Goal: Feedback & Contribution: Leave review/rating

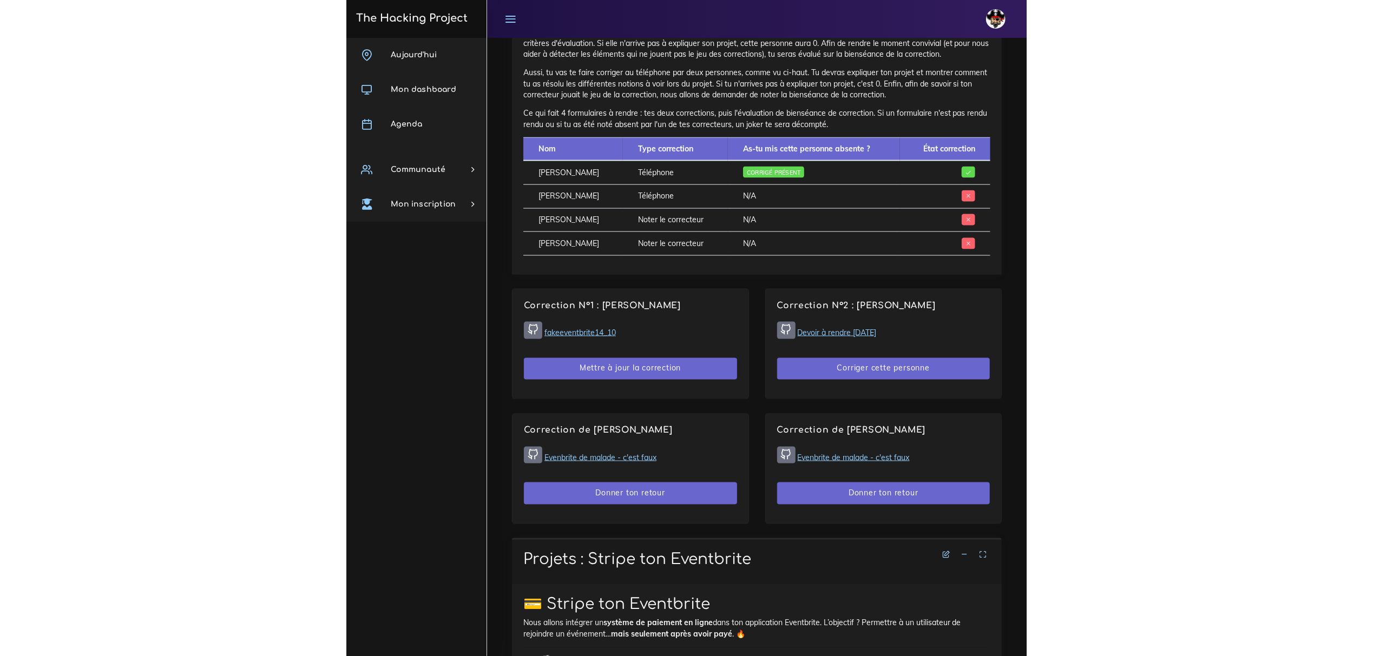
scroll to position [649, 0]
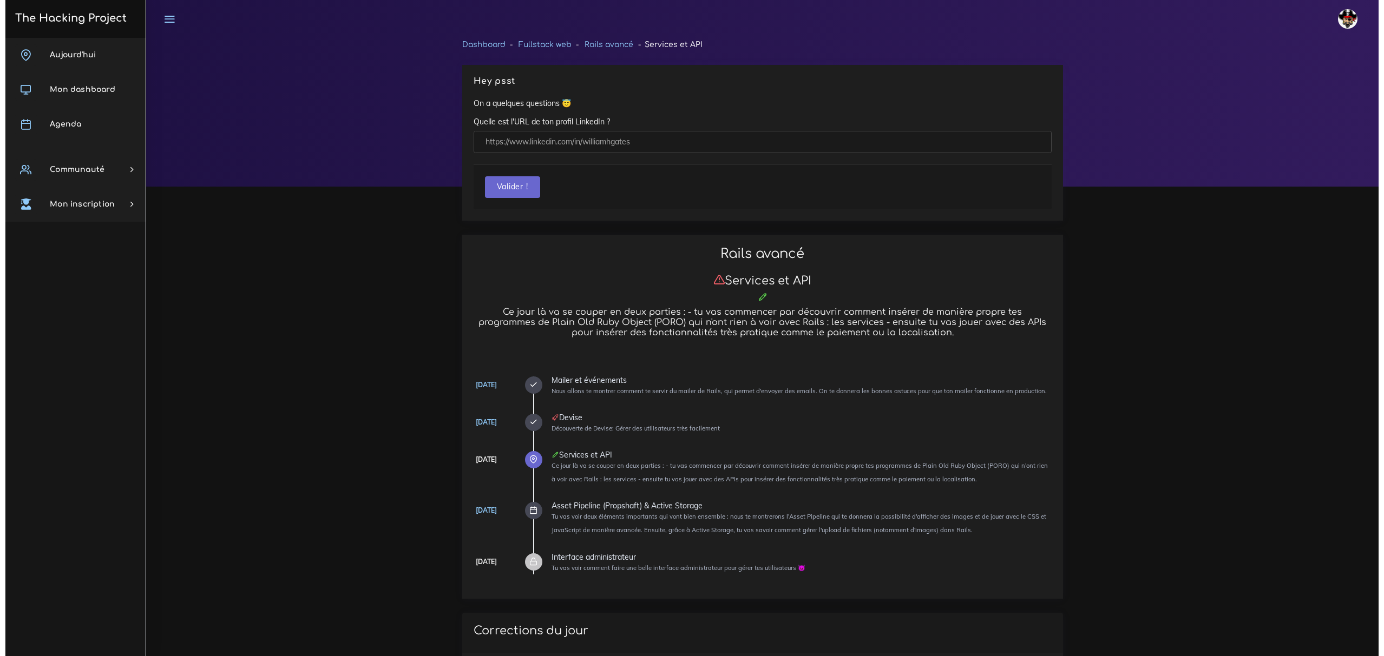
scroll to position [649, 0]
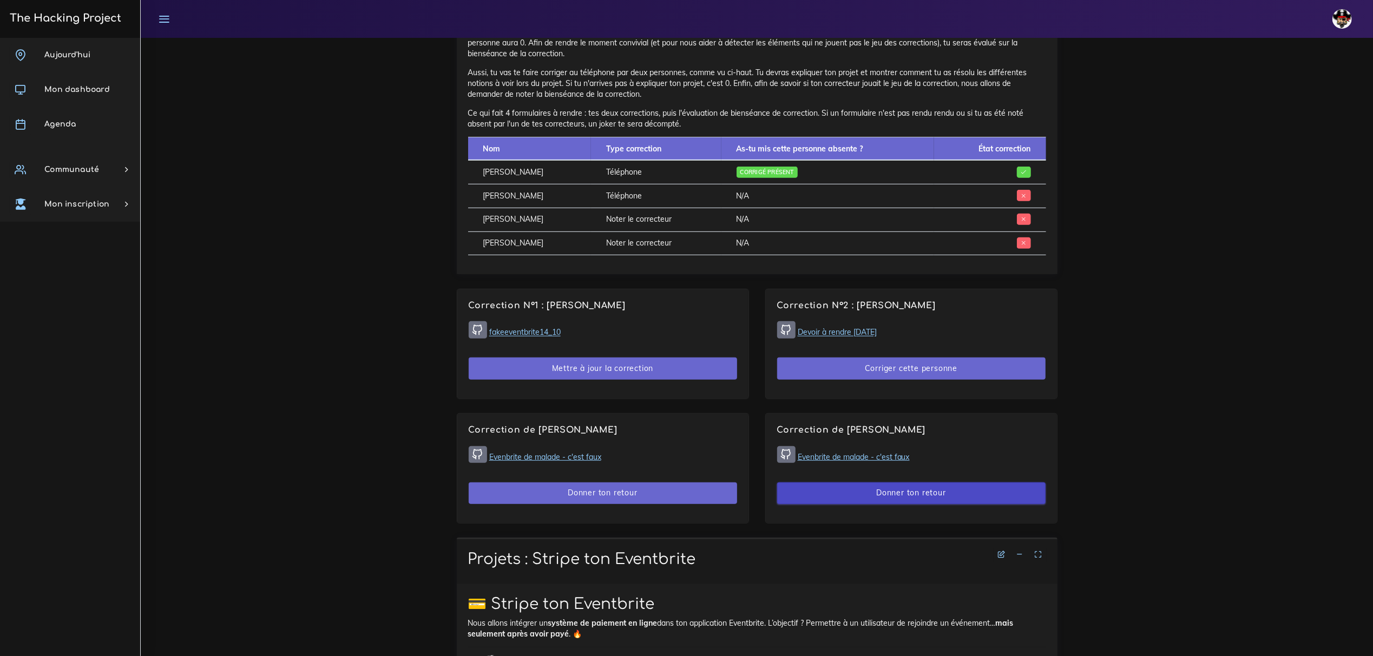
click at [929, 491] on button "Donner ton retour" at bounding box center [911, 494] width 268 height 22
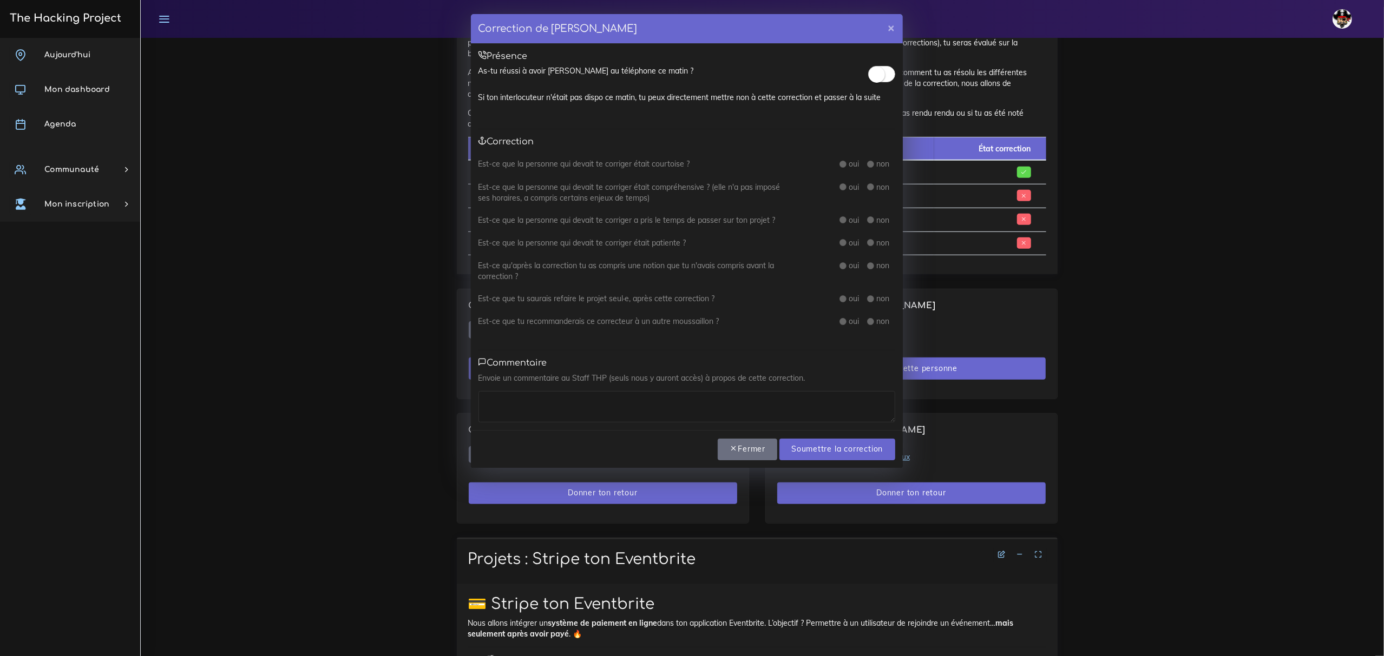
drag, startPoint x: 873, startPoint y: 73, endPoint x: 873, endPoint y: 83, distance: 10.8
click at [873, 73] on small at bounding box center [876, 75] width 16 height 16
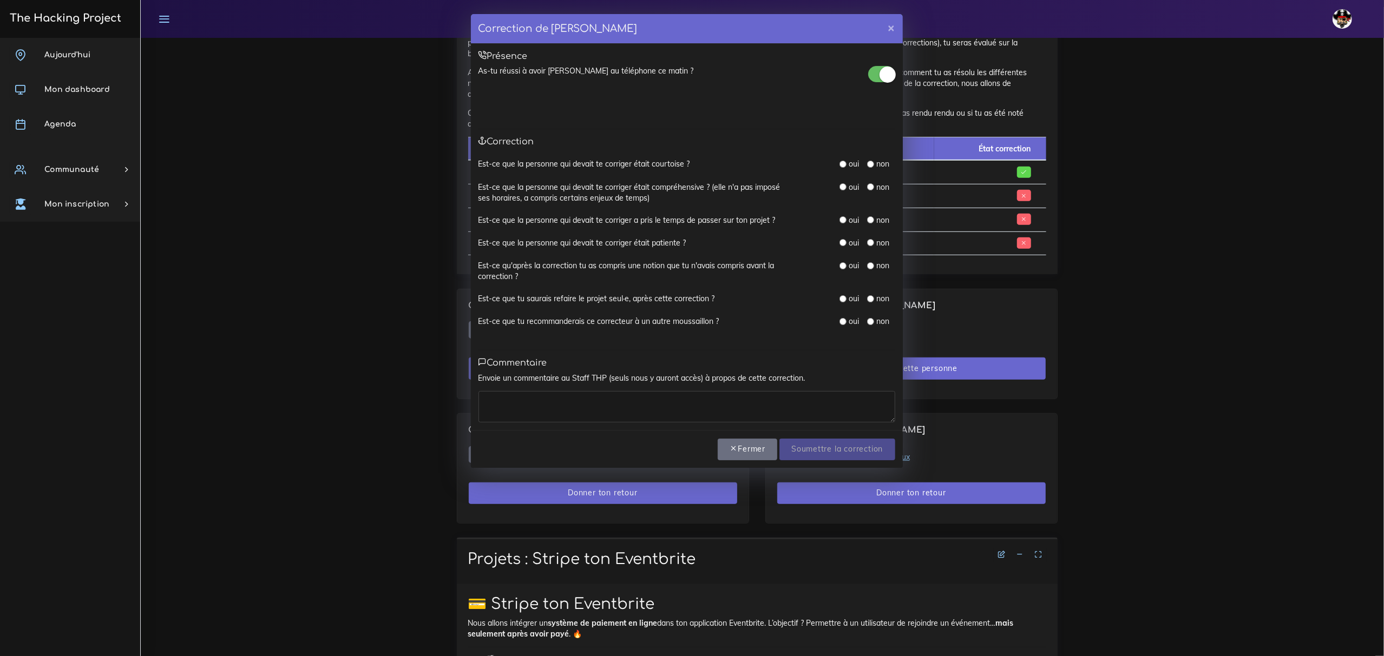
click at [841, 162] on input "radio" at bounding box center [842, 164] width 7 height 7
radio input "true"
click at [844, 187] on input "radio" at bounding box center [842, 186] width 7 height 7
radio input "true"
click at [849, 222] on label "oui" at bounding box center [853, 220] width 10 height 11
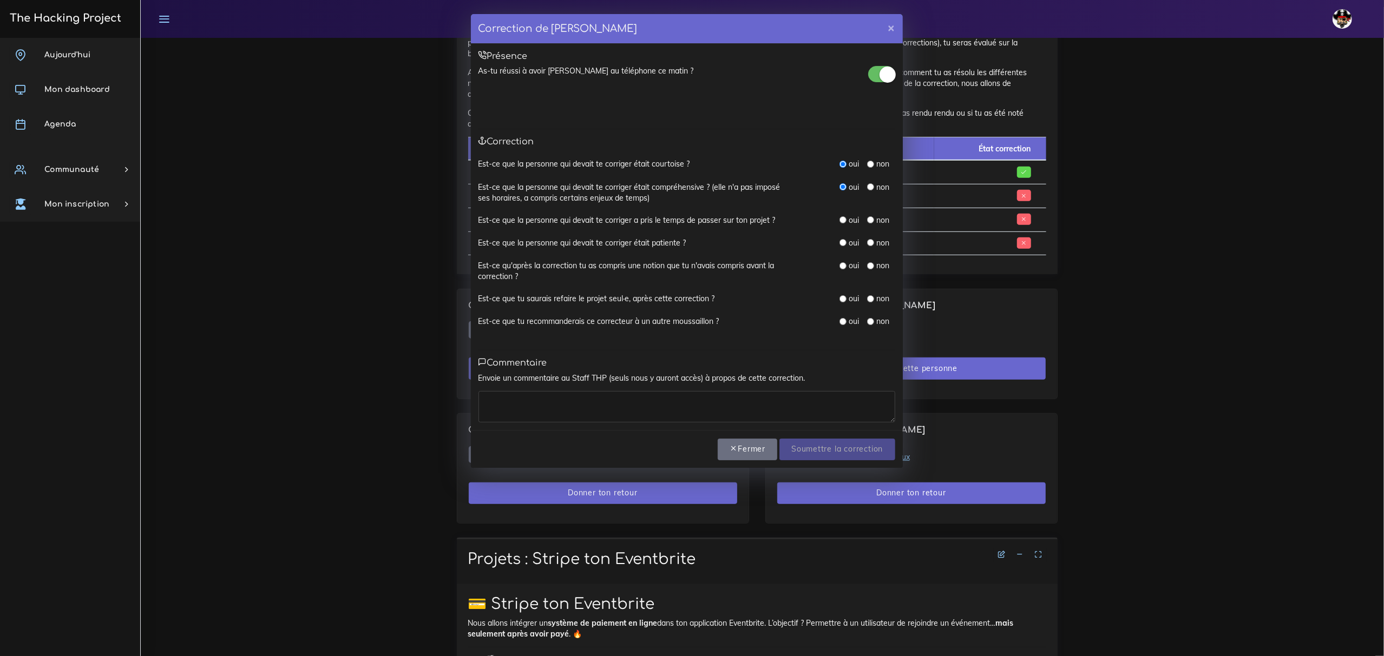
click at [847, 219] on div "oui" at bounding box center [848, 220] width 19 height 11
click at [842, 243] on input "radio" at bounding box center [842, 242] width 7 height 7
radio input "true"
click at [842, 221] on input "radio" at bounding box center [842, 219] width 7 height 7
radio input "true"
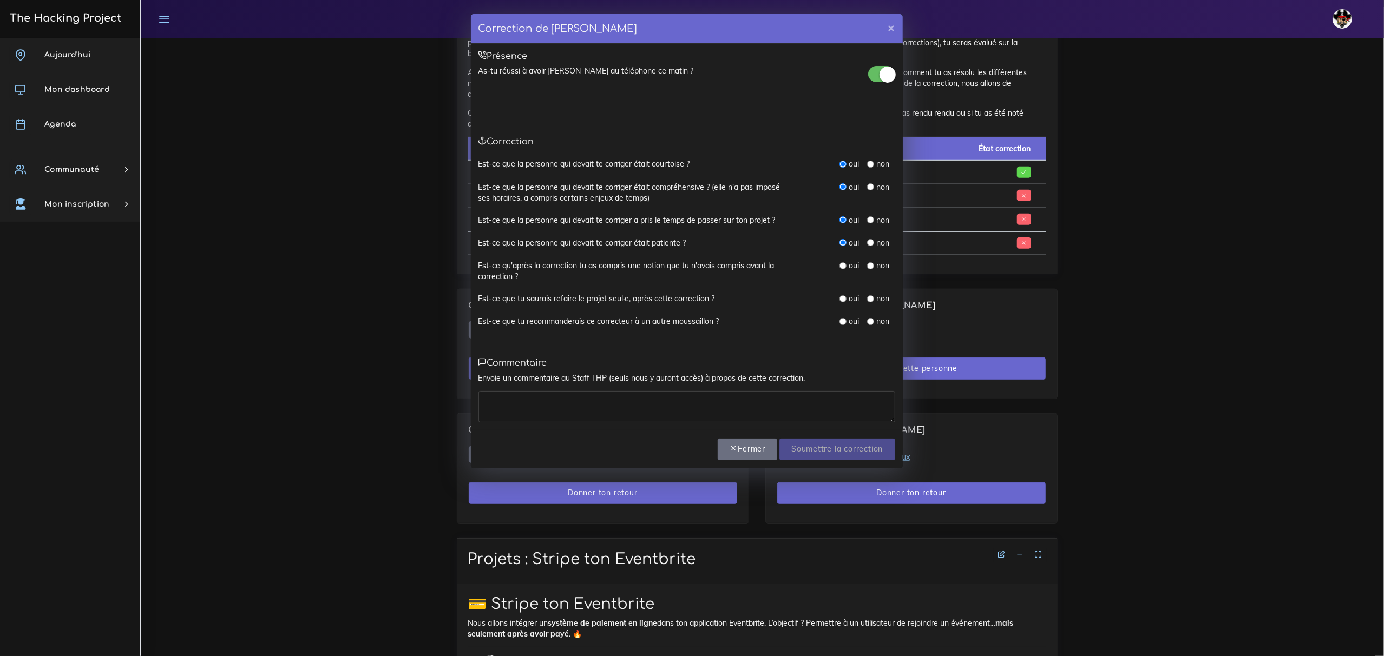
click at [844, 265] on input "radio" at bounding box center [842, 265] width 7 height 7
radio input "true"
click at [844, 295] on input "radio" at bounding box center [842, 298] width 7 height 7
radio input "true"
click at [842, 321] on input "radio" at bounding box center [842, 321] width 7 height 7
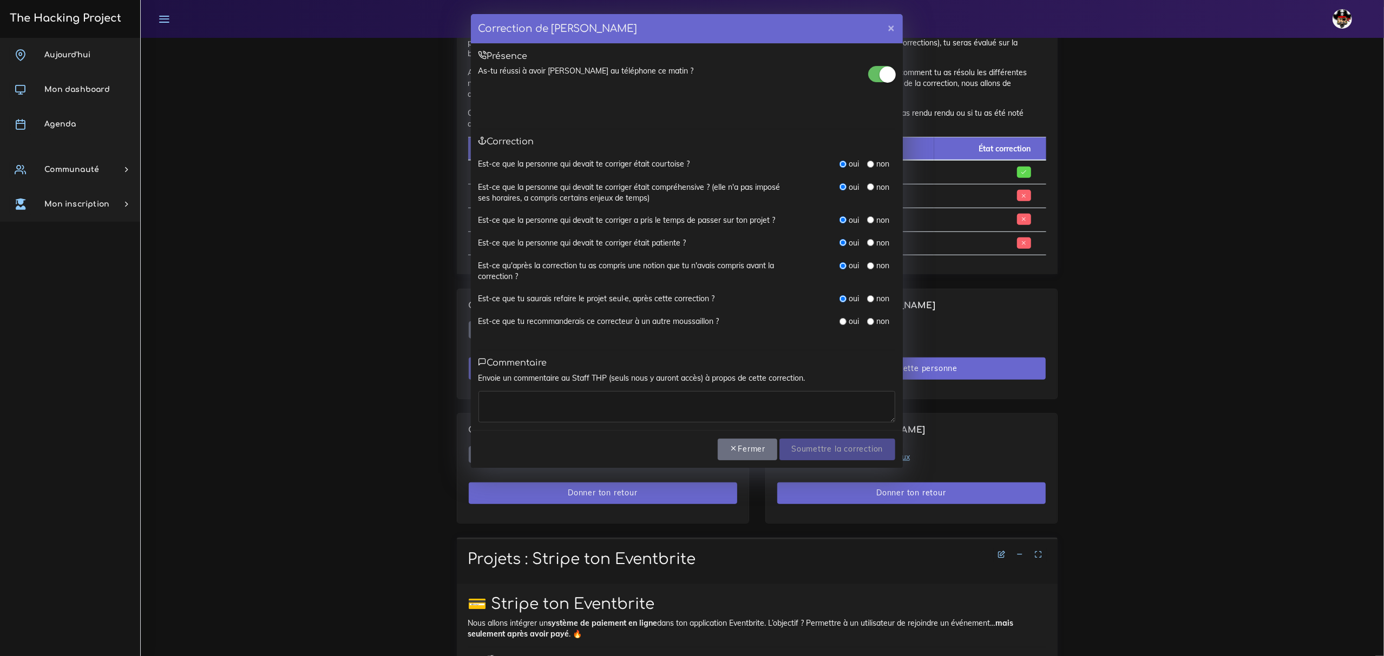
radio input "true"
click at [779, 403] on textarea at bounding box center [686, 406] width 417 height 31
type textarea "boss"
click at [812, 446] on input "Soumettre la correction" at bounding box center [836, 450] width 115 height 22
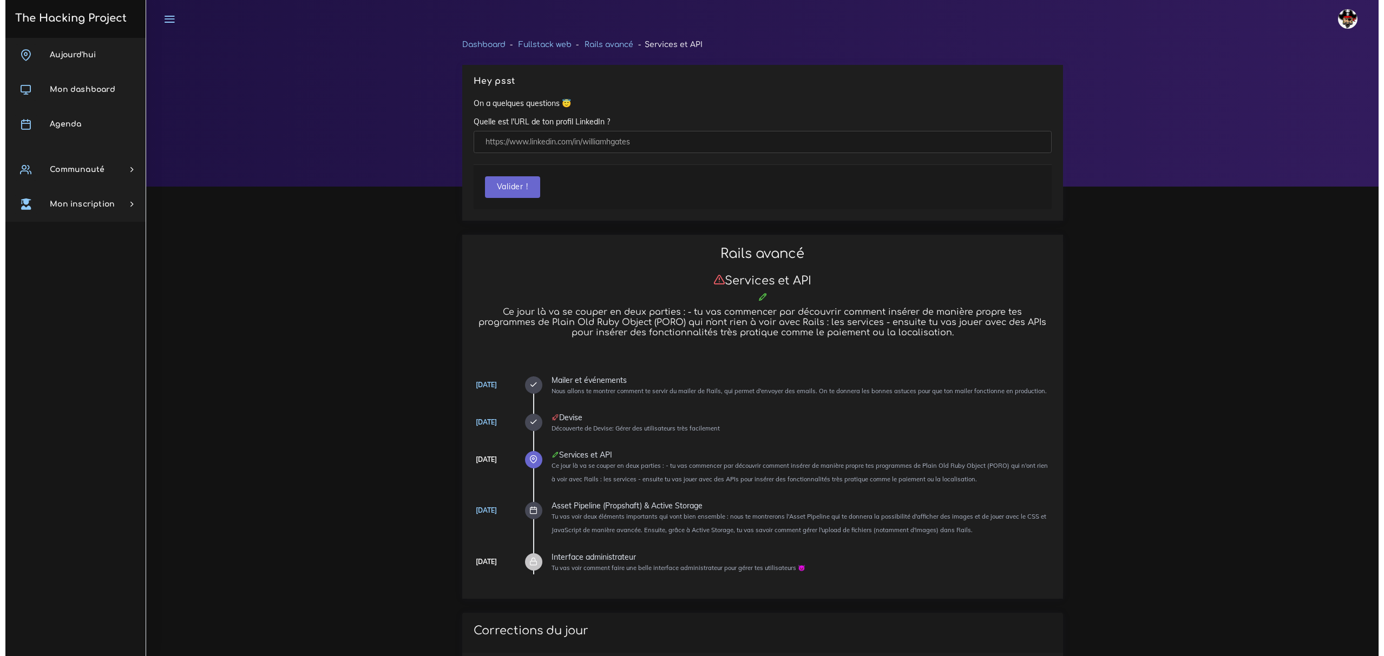
scroll to position [649, 0]
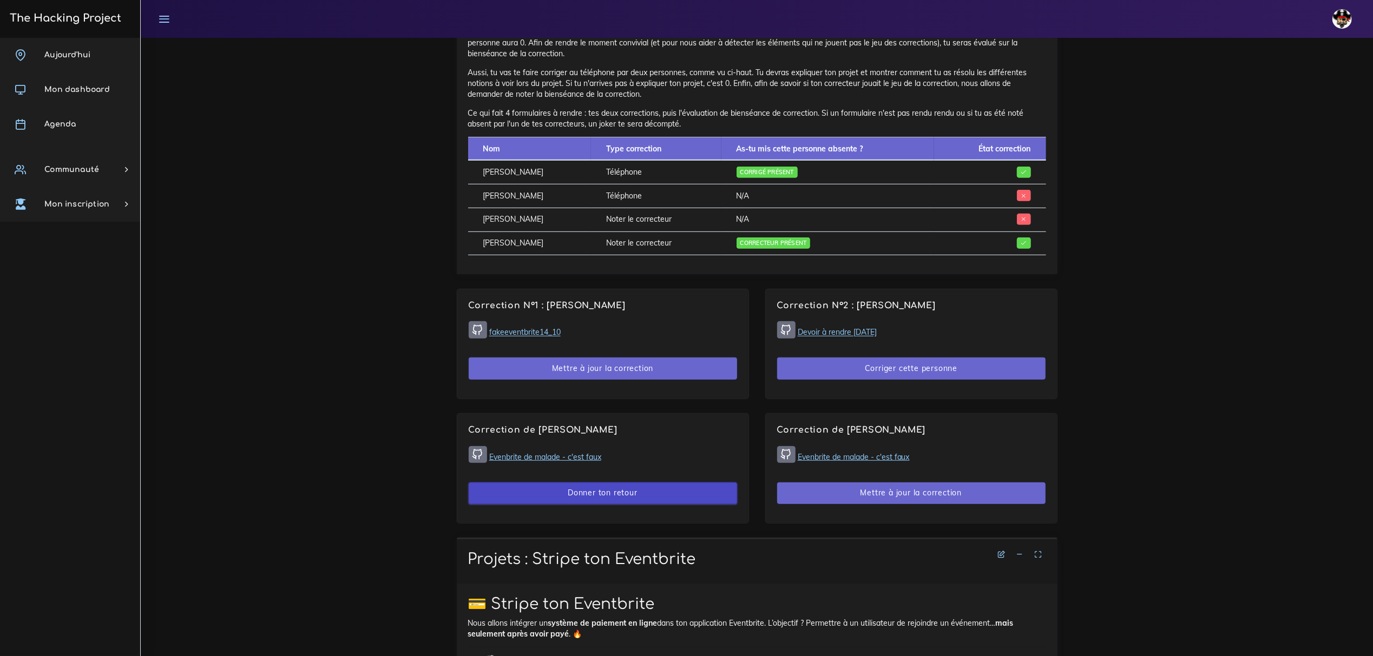
click at [581, 499] on button "Donner ton retour" at bounding box center [603, 494] width 268 height 22
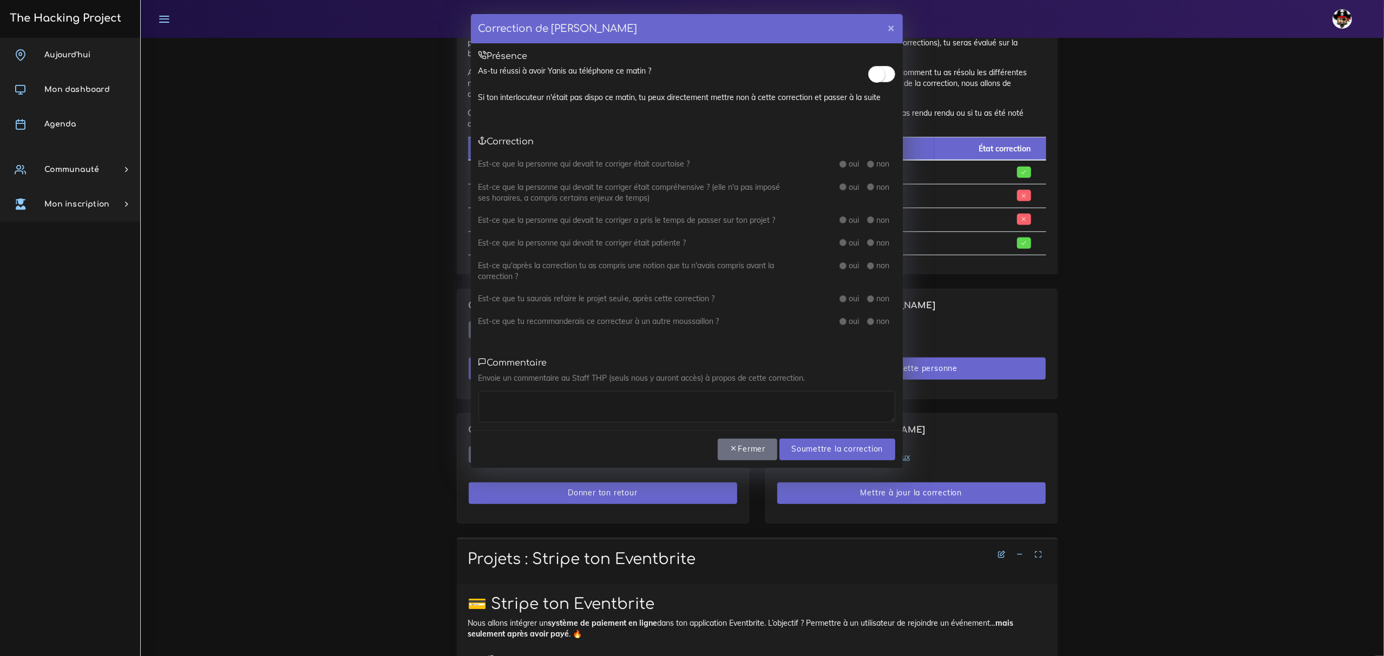
click at [877, 65] on div "Présence As-tu réussi à avoir Yanis au téléphone ce matin ? Si ton interlocuteu…" at bounding box center [687, 237] width 432 height 386
click at [875, 68] on small at bounding box center [876, 75] width 16 height 16
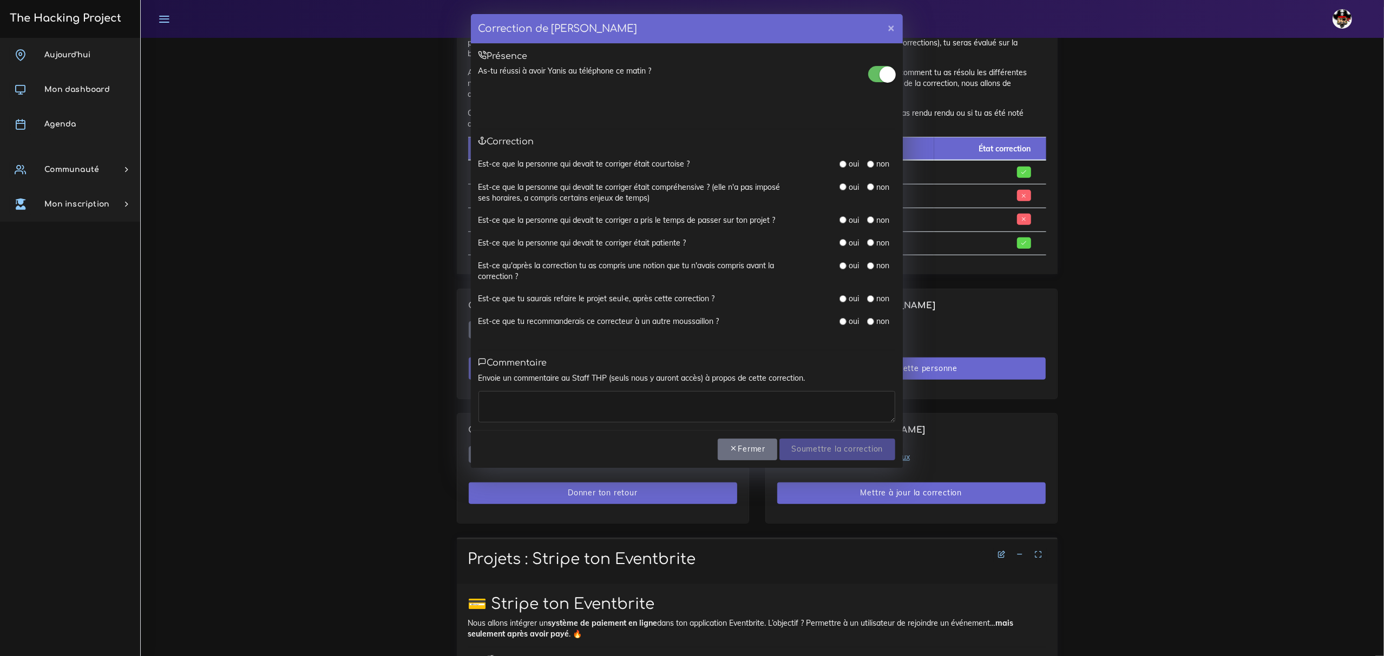
click at [872, 166] on input "radio" at bounding box center [870, 164] width 7 height 7
radio input "true"
click at [873, 190] on input "radio" at bounding box center [870, 186] width 7 height 7
radio input "true"
click at [874, 216] on div "non" at bounding box center [878, 220] width 22 height 11
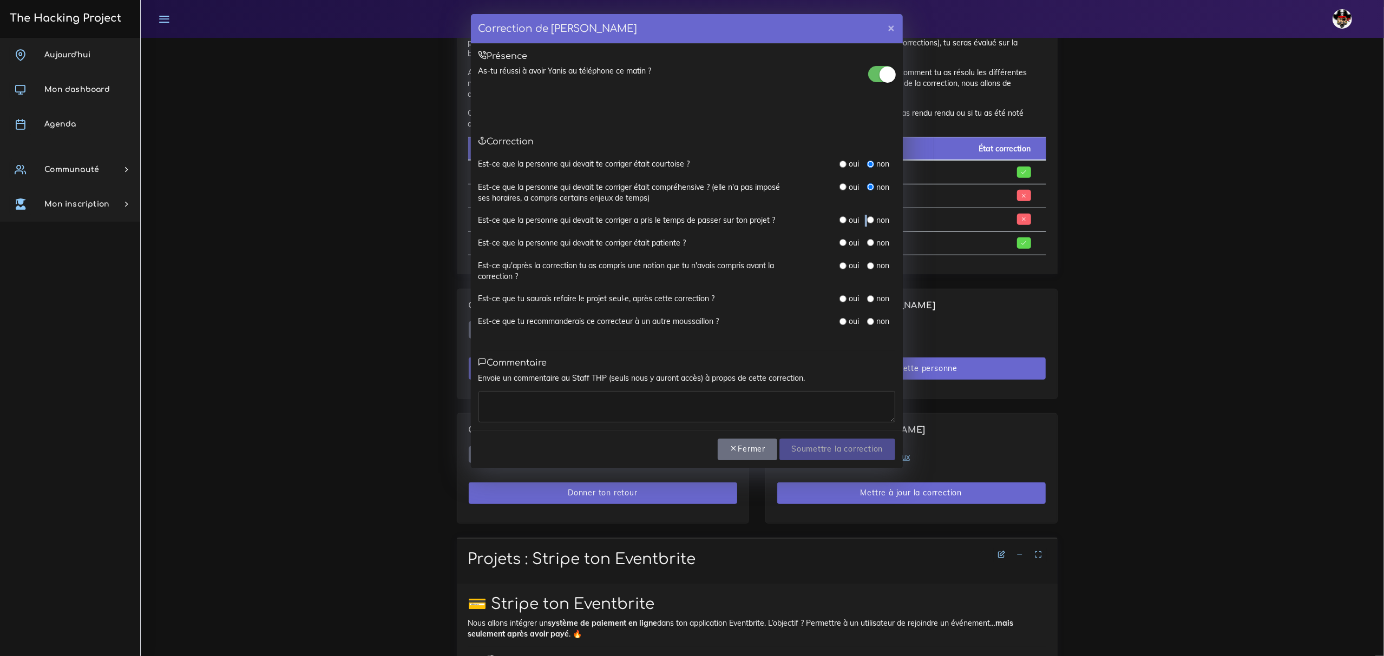
click at [869, 220] on div "oui non" at bounding box center [867, 221] width 56 height 12
click at [870, 219] on input "radio" at bounding box center [870, 219] width 7 height 7
radio input "true"
click at [868, 240] on input "radio" at bounding box center [870, 242] width 7 height 7
radio input "true"
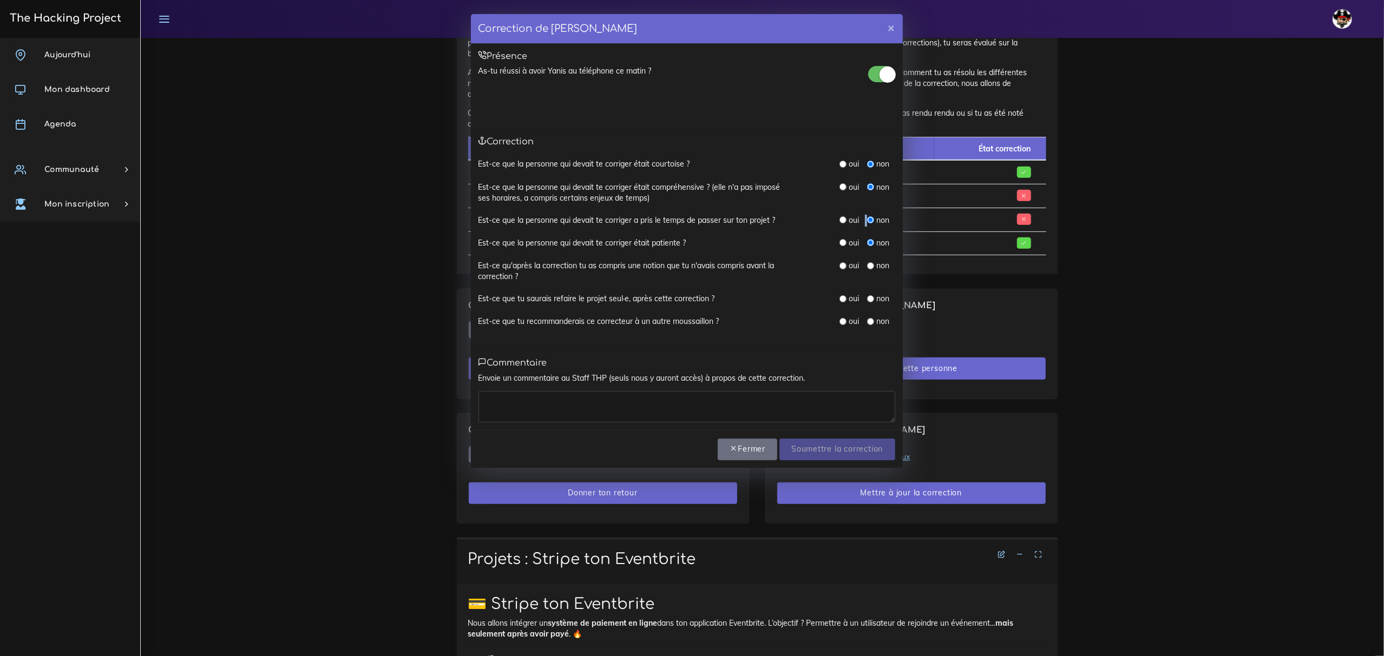
click at [868, 265] on input "radio" at bounding box center [870, 265] width 7 height 7
radio input "true"
click at [868, 300] on input "radio" at bounding box center [870, 298] width 7 height 7
radio input "true"
click at [871, 321] on input "radio" at bounding box center [870, 321] width 7 height 7
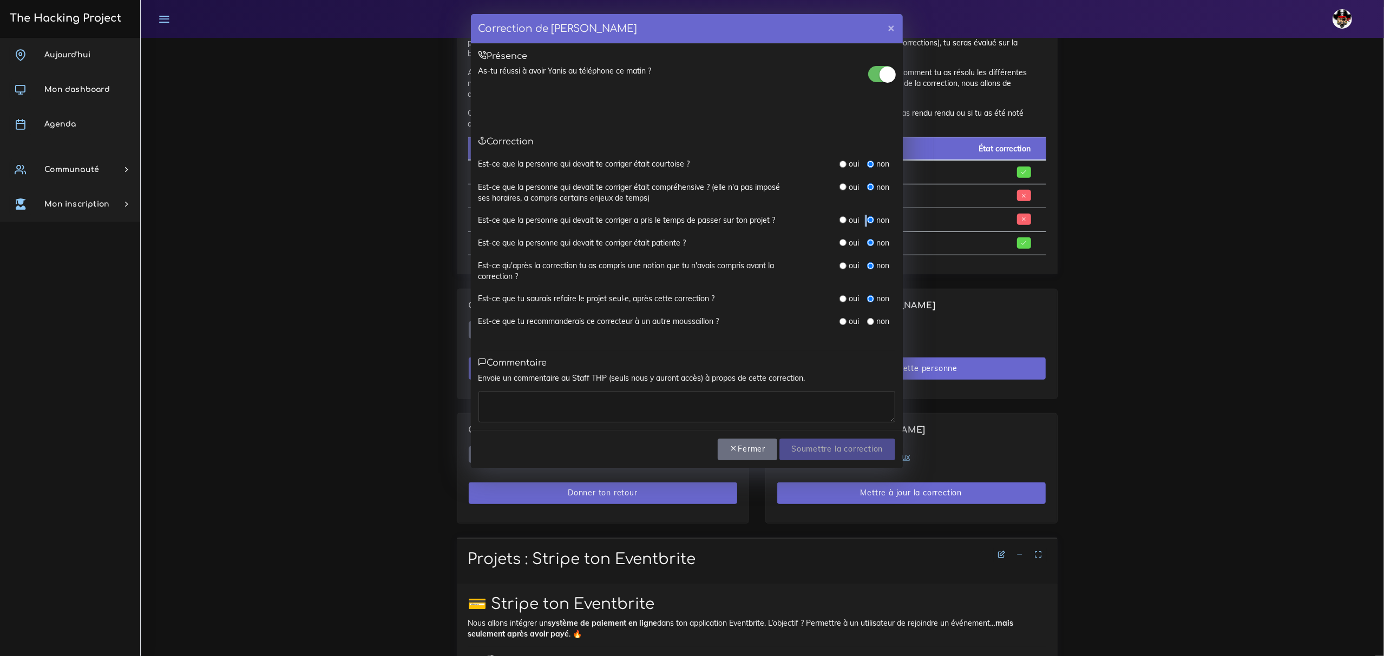
radio input "true"
click at [775, 399] on textarea at bounding box center [686, 406] width 417 height 31
click at [877, 168] on label "non" at bounding box center [882, 164] width 13 height 11
click at [885, 80] on small at bounding box center [887, 75] width 16 height 16
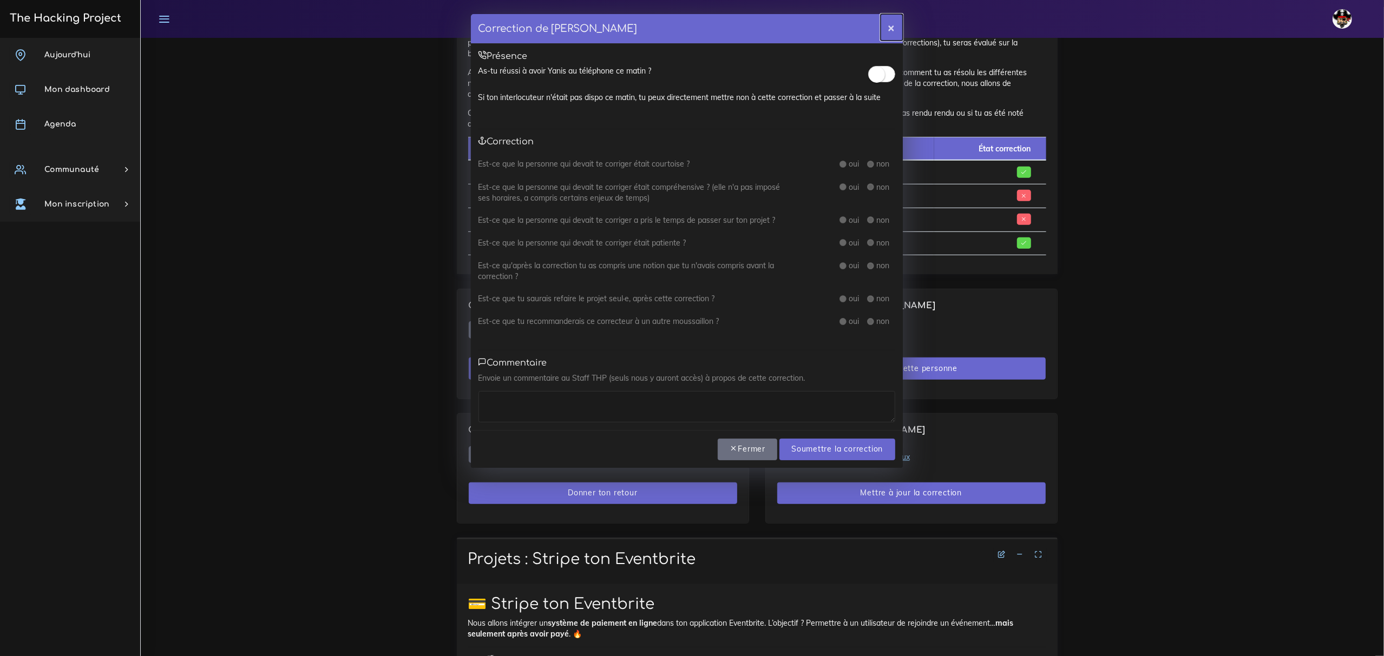
click at [892, 28] on button "×" at bounding box center [891, 27] width 22 height 27
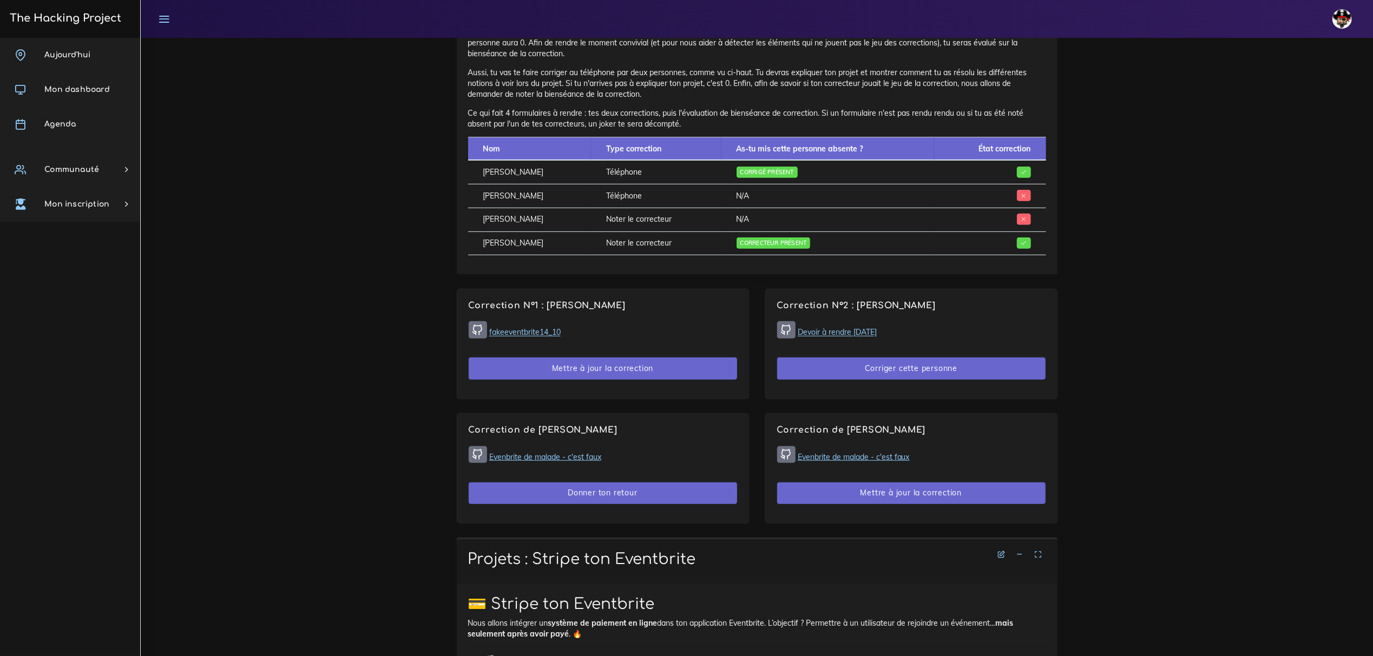
click at [875, 329] on div "Correction N°2 : Enzo NATALI Devoir à rendre 14 octobre Corriger cette personne" at bounding box center [911, 343] width 291 height 109
click at [874, 334] on link "Devoir à rendre 14 octobre" at bounding box center [837, 333] width 79 height 10
click at [913, 374] on button "Corriger cette personne" at bounding box center [911, 369] width 268 height 22
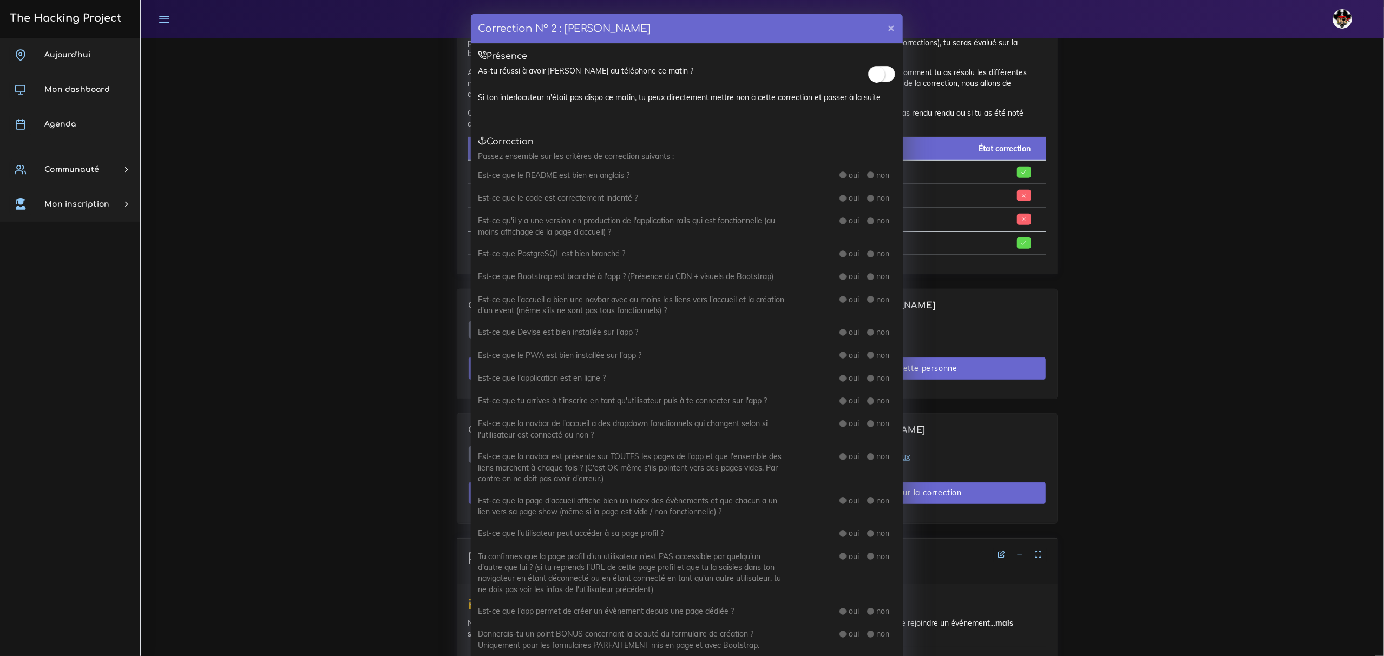
click at [879, 81] on span at bounding box center [881, 74] width 27 height 16
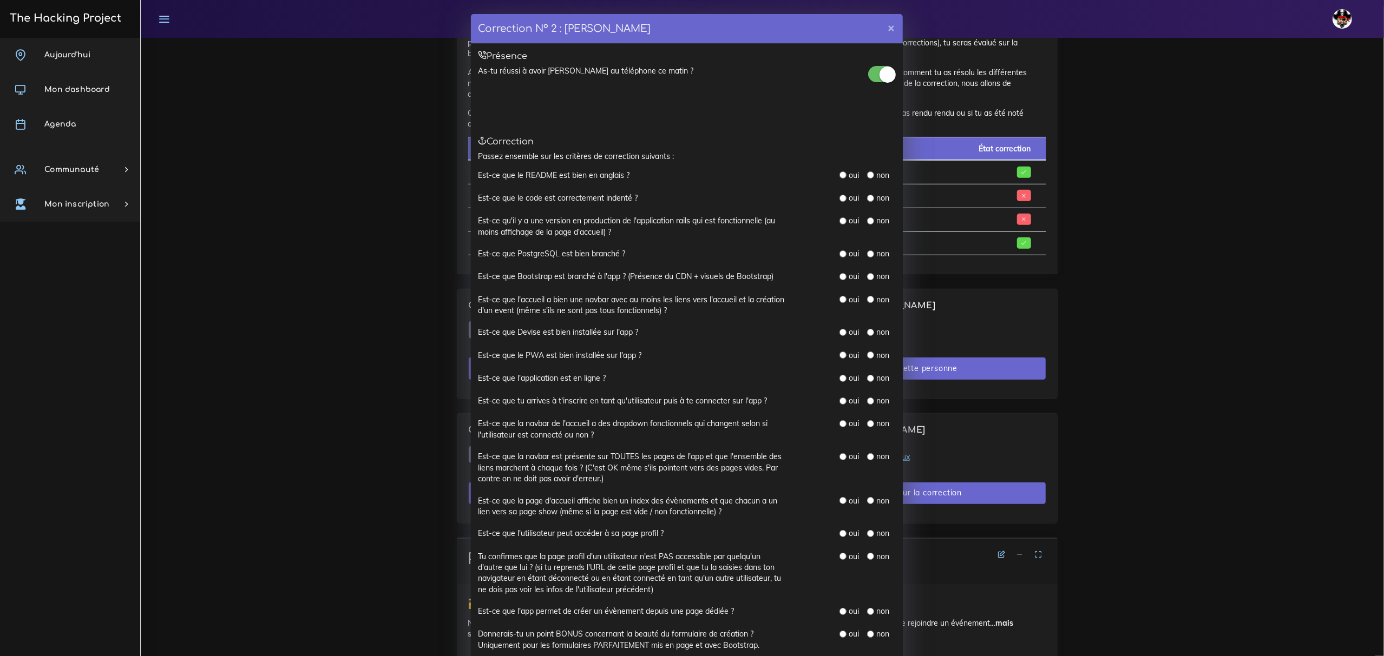
click at [839, 176] on input "radio" at bounding box center [842, 175] width 7 height 7
radio input "true"
drag, startPoint x: 865, startPoint y: 197, endPoint x: 875, endPoint y: 198, distance: 10.3
click at [867, 197] on input "radio" at bounding box center [870, 198] width 7 height 7
radio input "true"
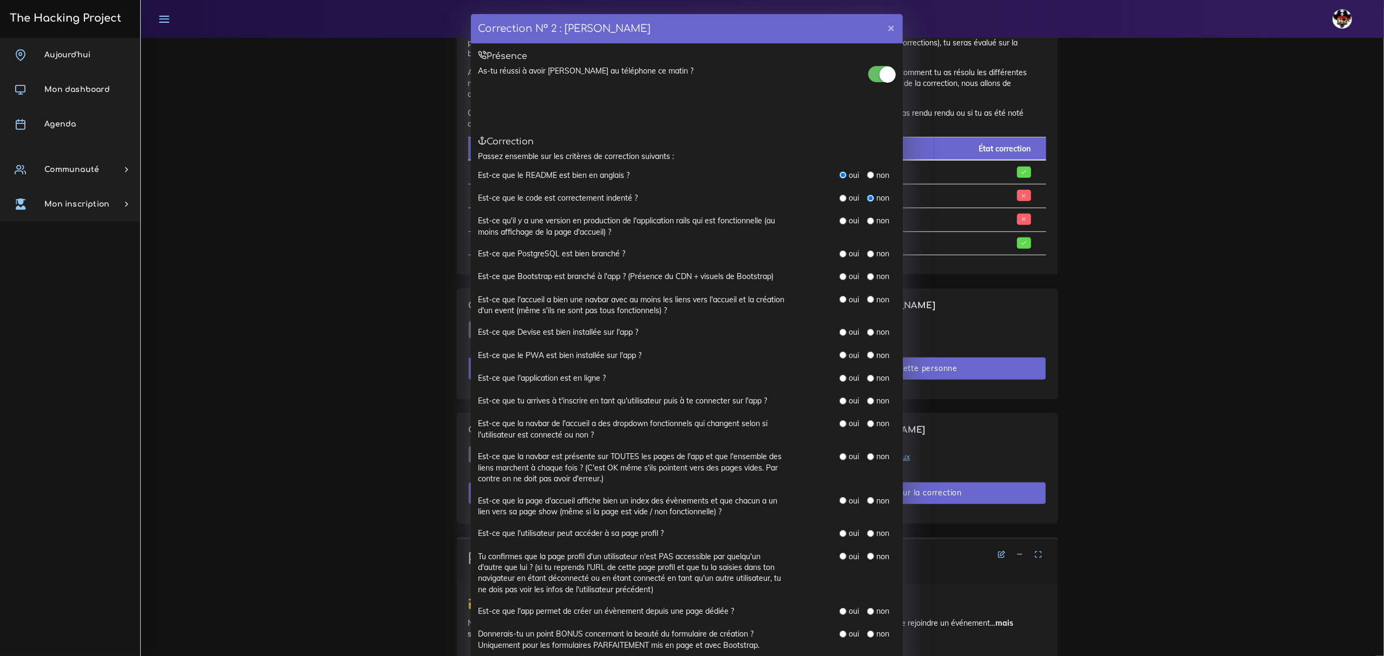
click at [867, 223] on input "radio" at bounding box center [870, 221] width 7 height 7
radio input "true"
click at [876, 252] on label "non" at bounding box center [882, 253] width 13 height 11
click at [867, 254] on input "radio" at bounding box center [870, 254] width 7 height 7
radio input "true"
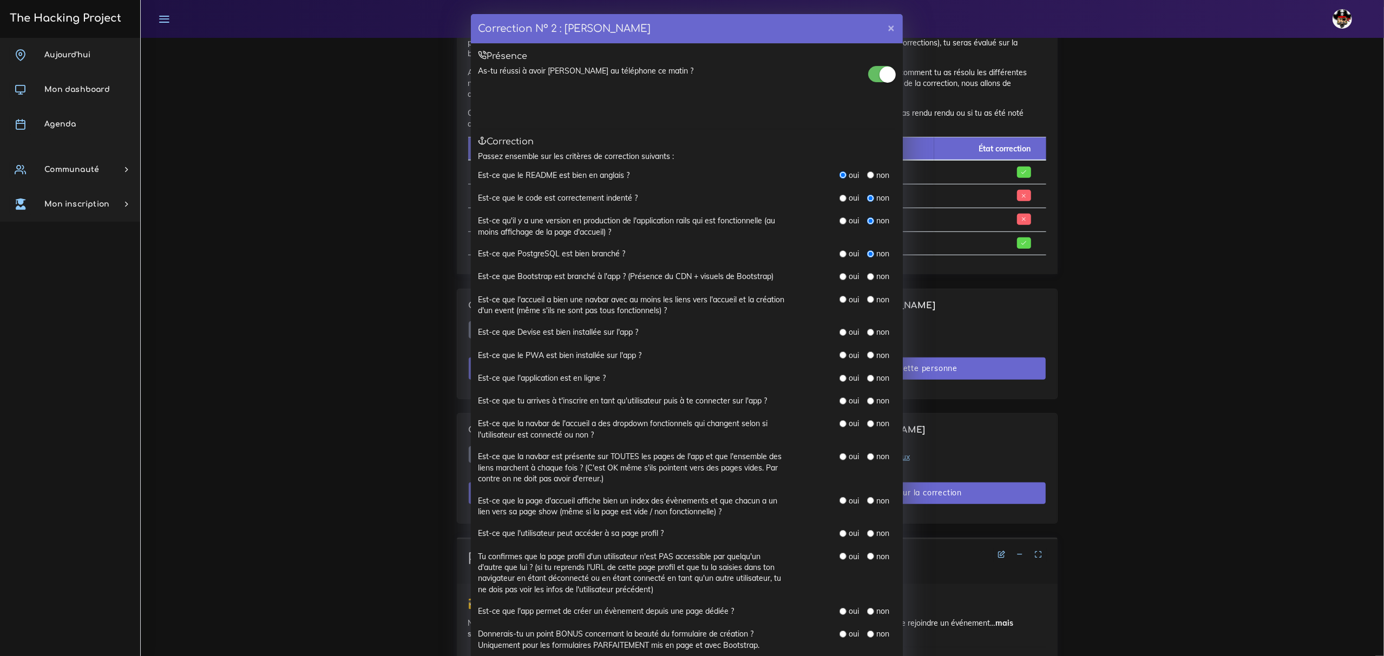
click at [839, 275] on input "radio" at bounding box center [842, 276] width 7 height 7
radio input "true"
click at [839, 301] on input "radio" at bounding box center [842, 299] width 7 height 7
radio input "true"
click at [839, 333] on input "radio" at bounding box center [842, 332] width 7 height 7
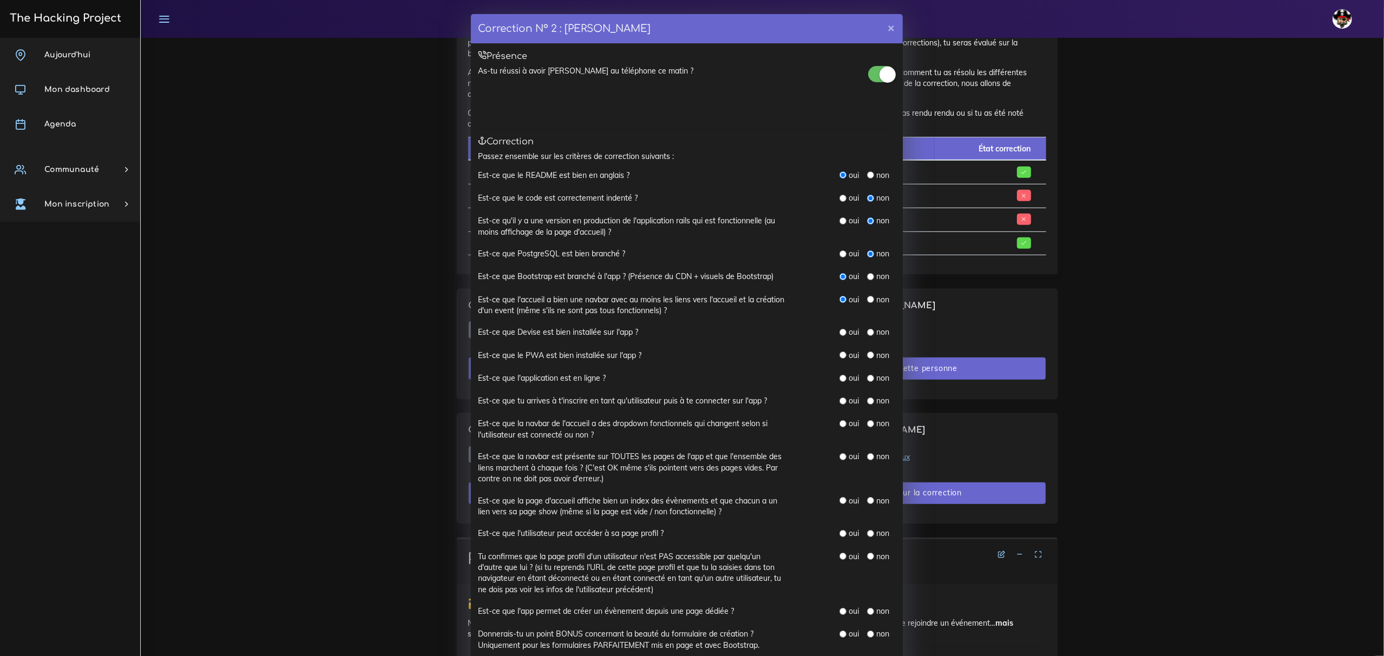
radio input "true"
click at [867, 357] on input "radio" at bounding box center [870, 355] width 7 height 7
radio input "true"
click at [867, 379] on input "radio" at bounding box center [870, 378] width 7 height 7
radio input "true"
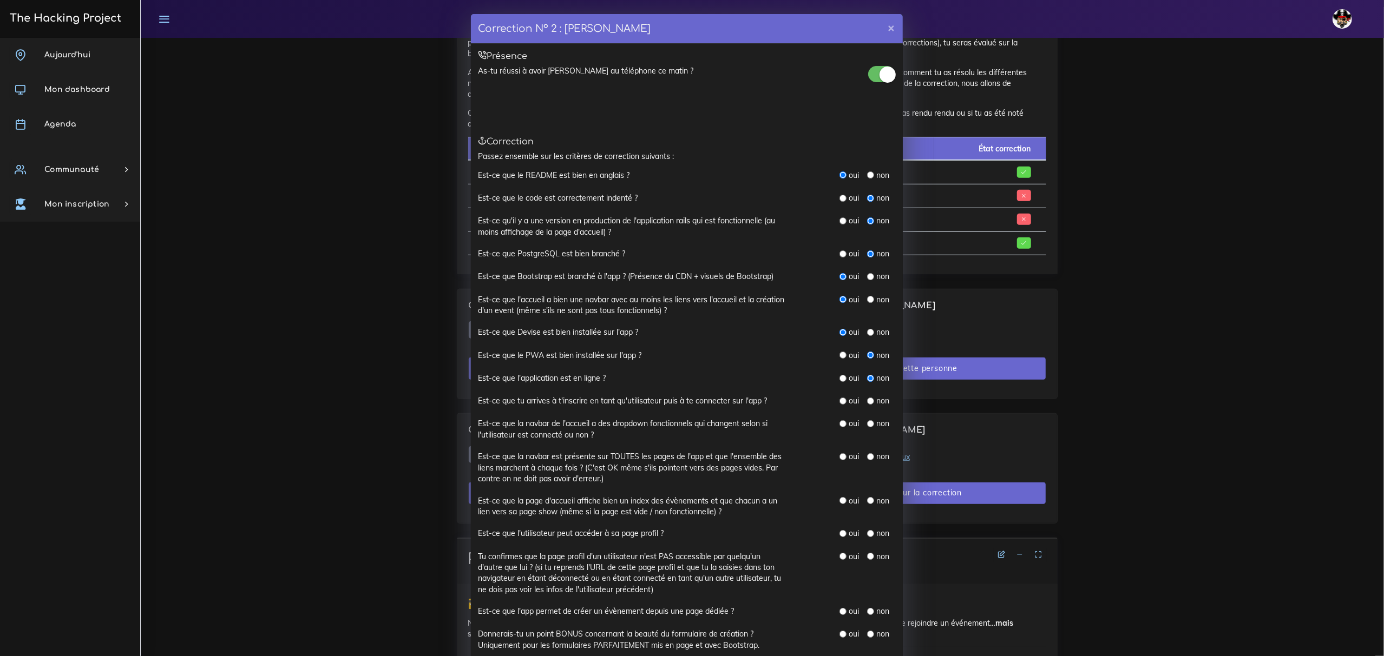
click at [839, 401] on input "radio" at bounding box center [842, 401] width 7 height 7
radio input "true"
click at [840, 425] on input "radio" at bounding box center [842, 423] width 7 height 7
radio input "true"
click at [839, 457] on input "radio" at bounding box center [842, 456] width 7 height 7
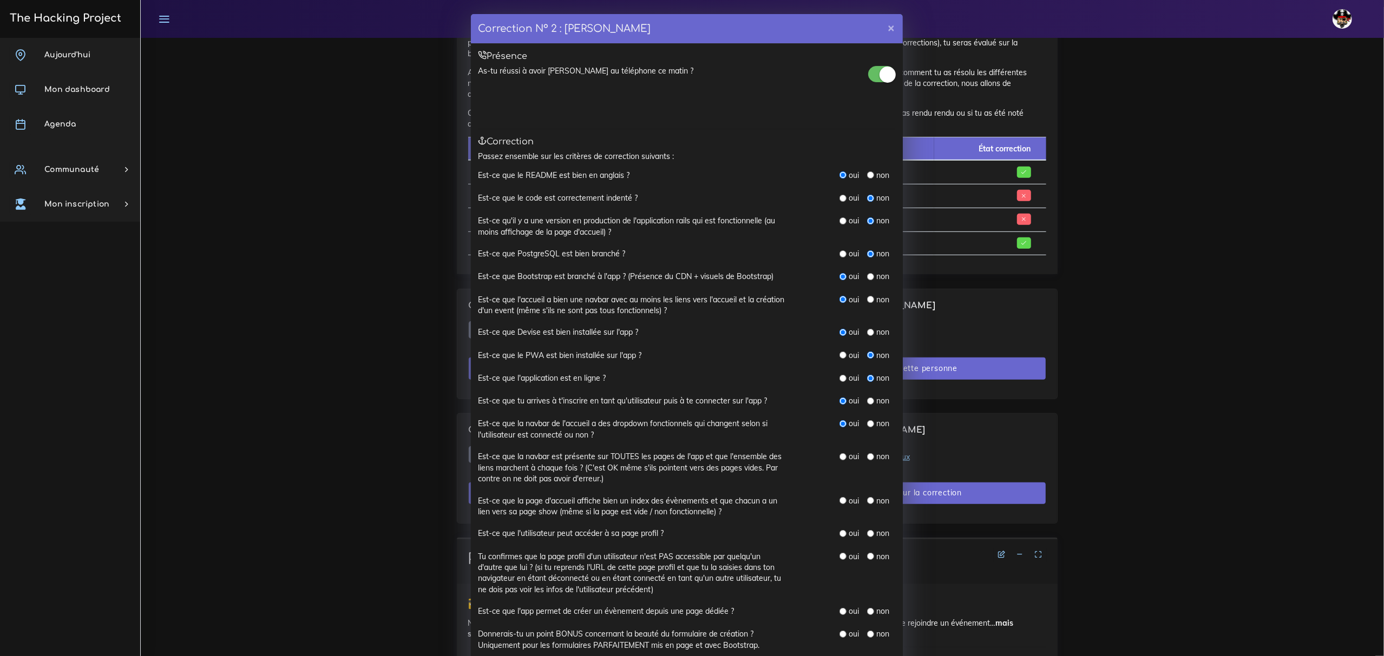
radio input "true"
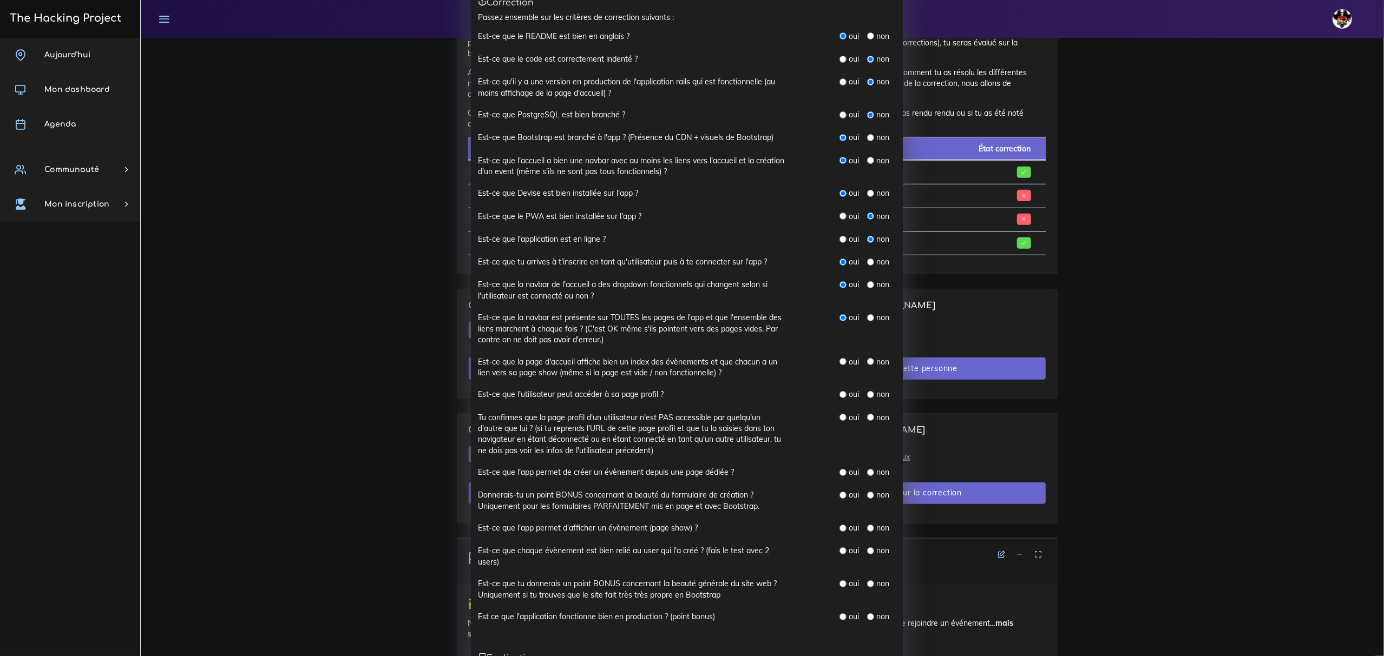
scroll to position [144, 0]
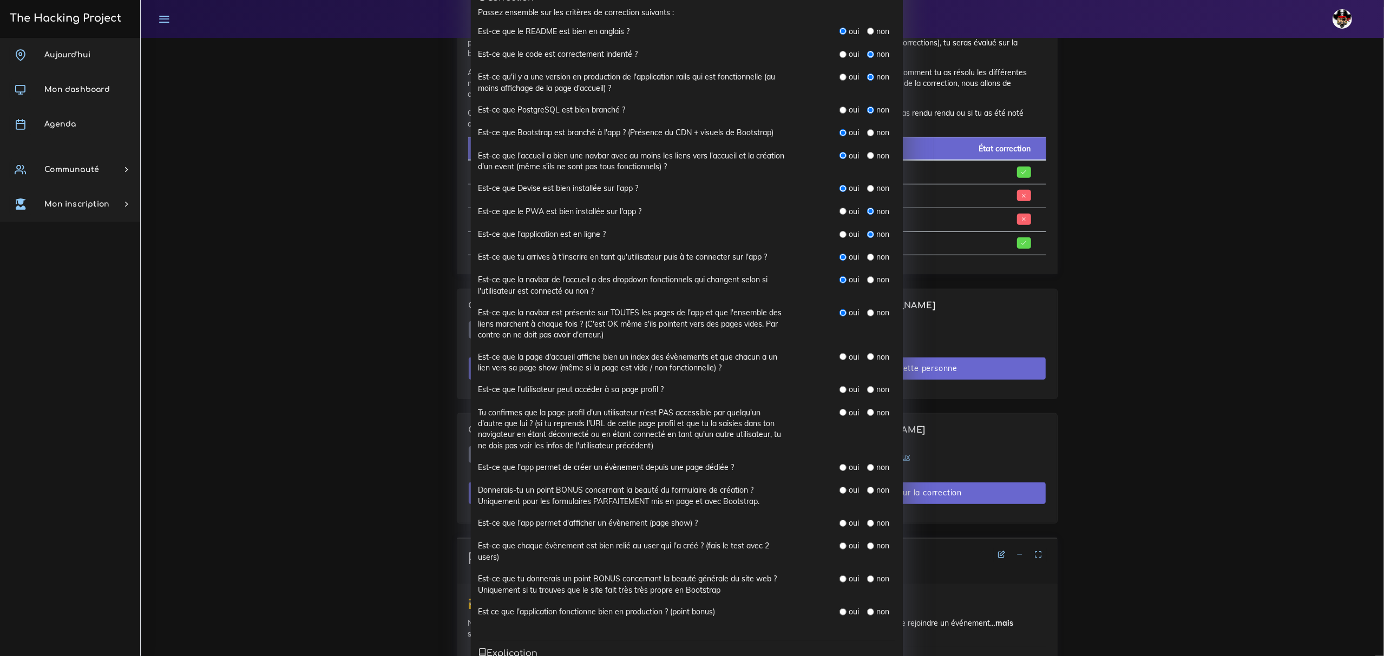
click at [840, 358] on input "radio" at bounding box center [842, 356] width 7 height 7
radio input "true"
click at [839, 392] on input "radio" at bounding box center [842, 389] width 7 height 7
radio input "true"
click at [867, 413] on input "radio" at bounding box center [870, 412] width 7 height 7
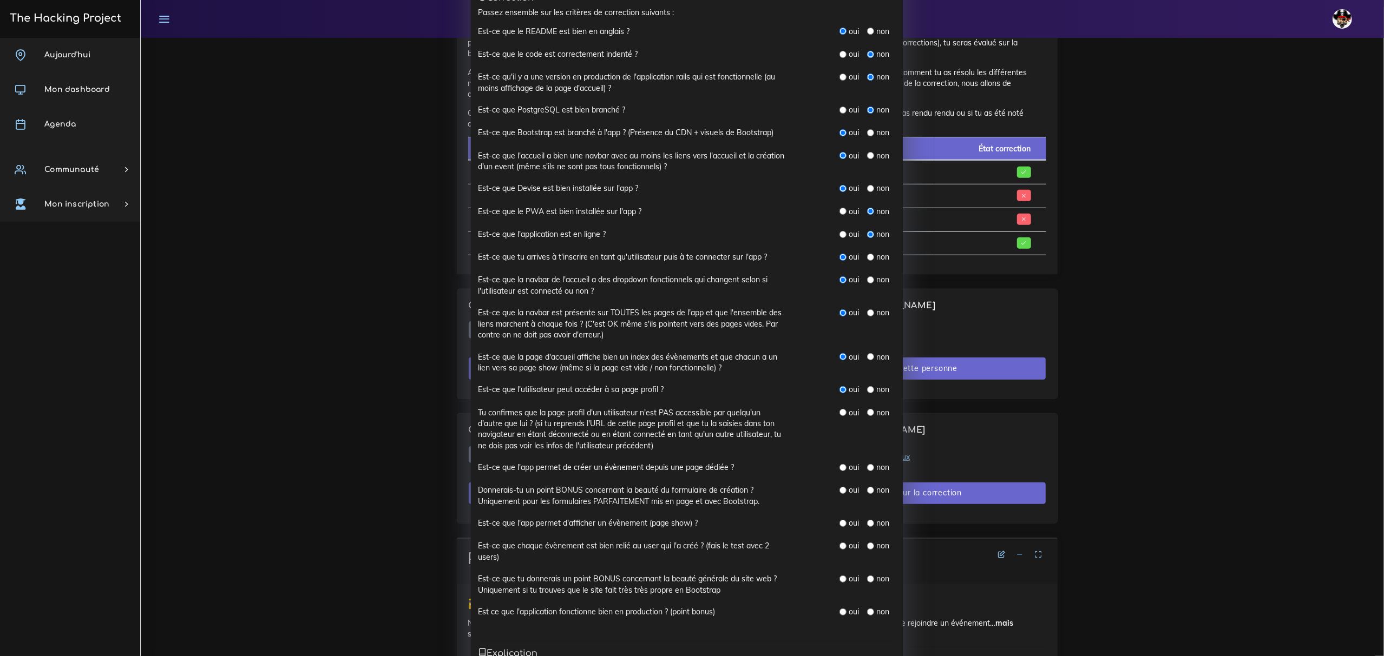
radio input "true"
click at [867, 471] on input "radio" at bounding box center [870, 467] width 7 height 7
radio input "true"
click at [840, 490] on input "radio" at bounding box center [842, 490] width 7 height 7
radio input "true"
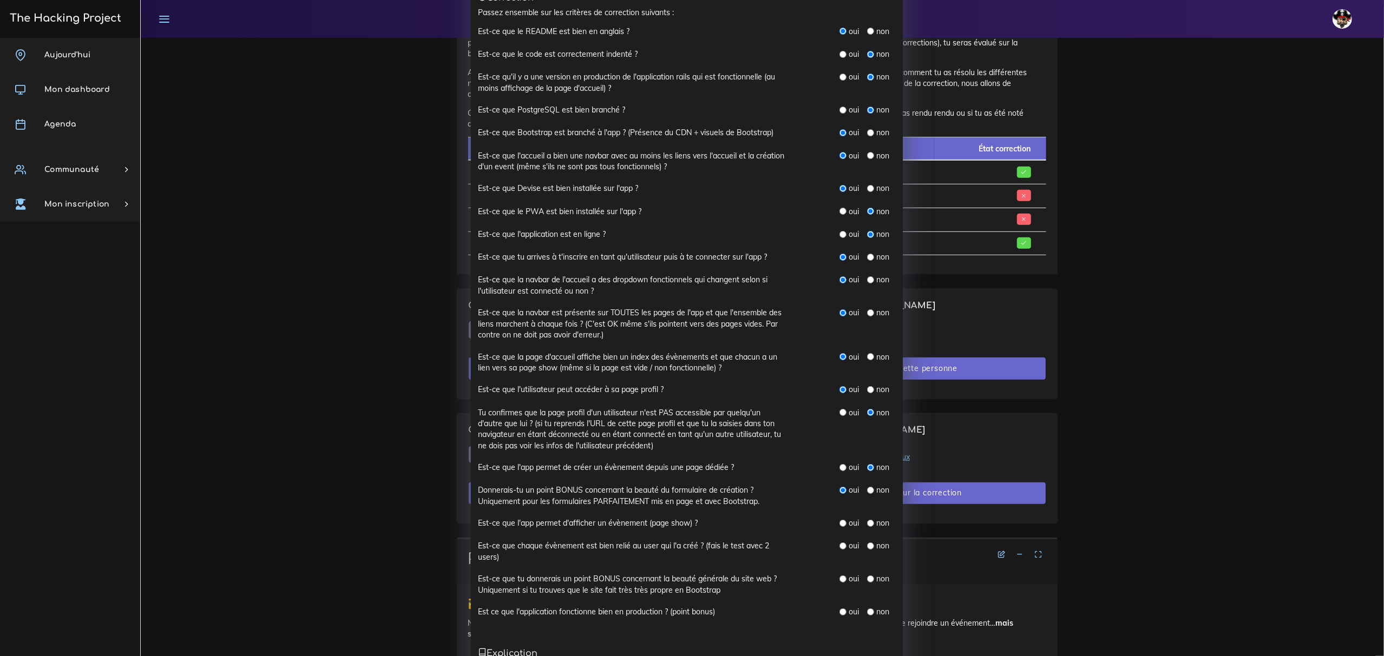
click at [839, 522] on input "radio" at bounding box center [842, 523] width 7 height 7
radio input "true"
click at [839, 546] on input "radio" at bounding box center [842, 546] width 7 height 7
radio input "true"
click at [848, 583] on label "oui" at bounding box center [853, 579] width 10 height 11
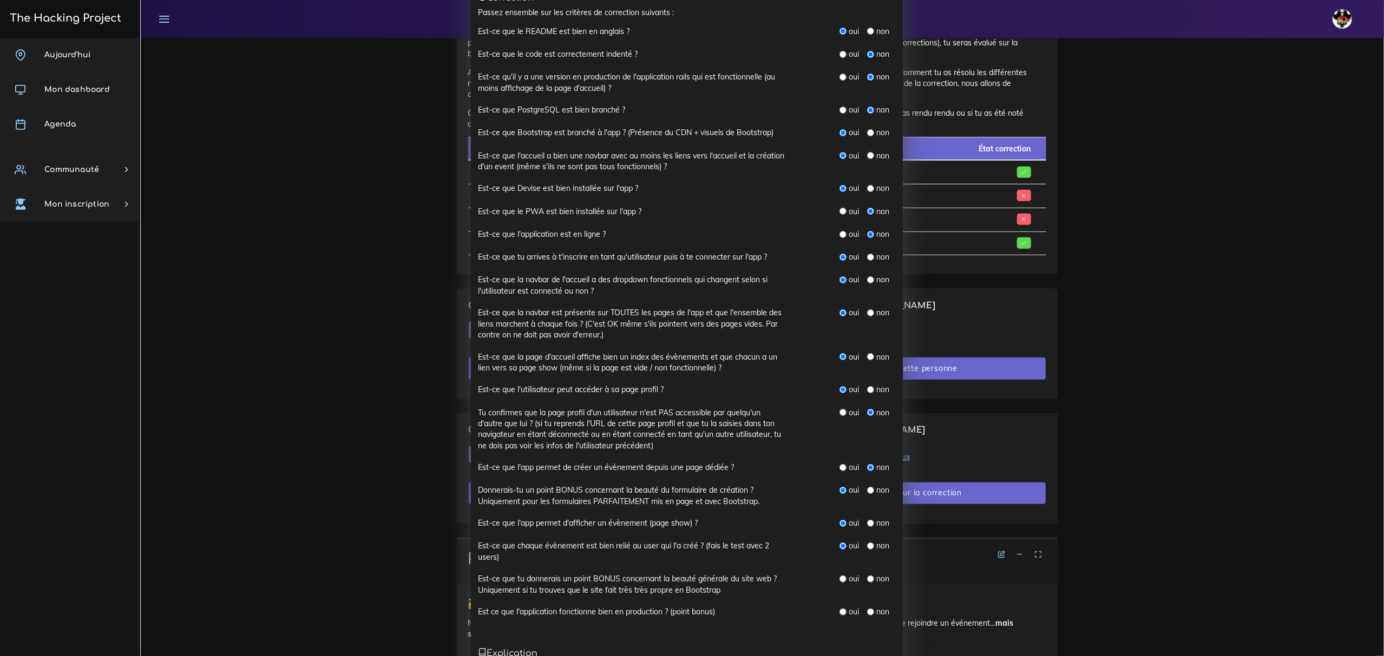
click at [839, 581] on input "radio" at bounding box center [842, 579] width 7 height 7
radio input "true"
click at [867, 615] on input "radio" at bounding box center [870, 612] width 7 height 7
radio input "true"
drag, startPoint x: 517, startPoint y: 540, endPoint x: 738, endPoint y: 552, distance: 221.1
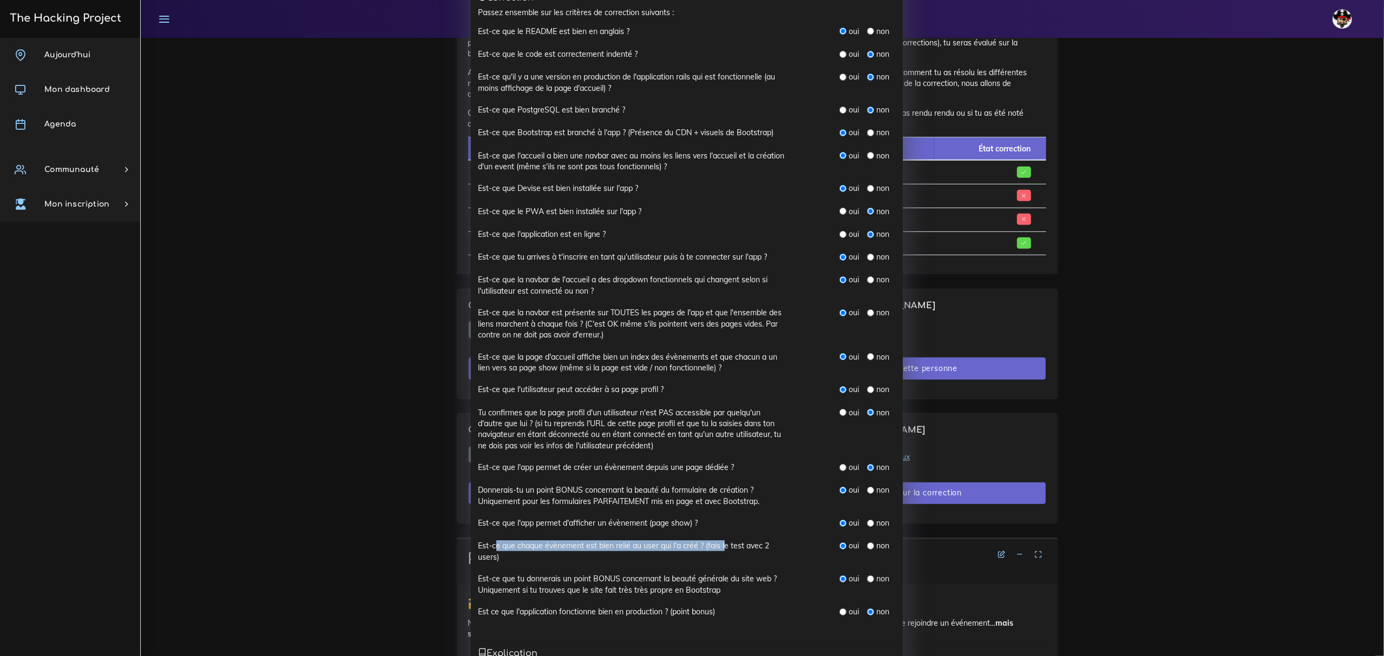
click at [717, 553] on label "Est-ce que chaque évènement est bien relié au user qui l'a créé ? (fais le test…" at bounding box center [632, 552] width 308 height 22
click at [867, 549] on input "radio" at bounding box center [870, 546] width 7 height 7
radio input "true"
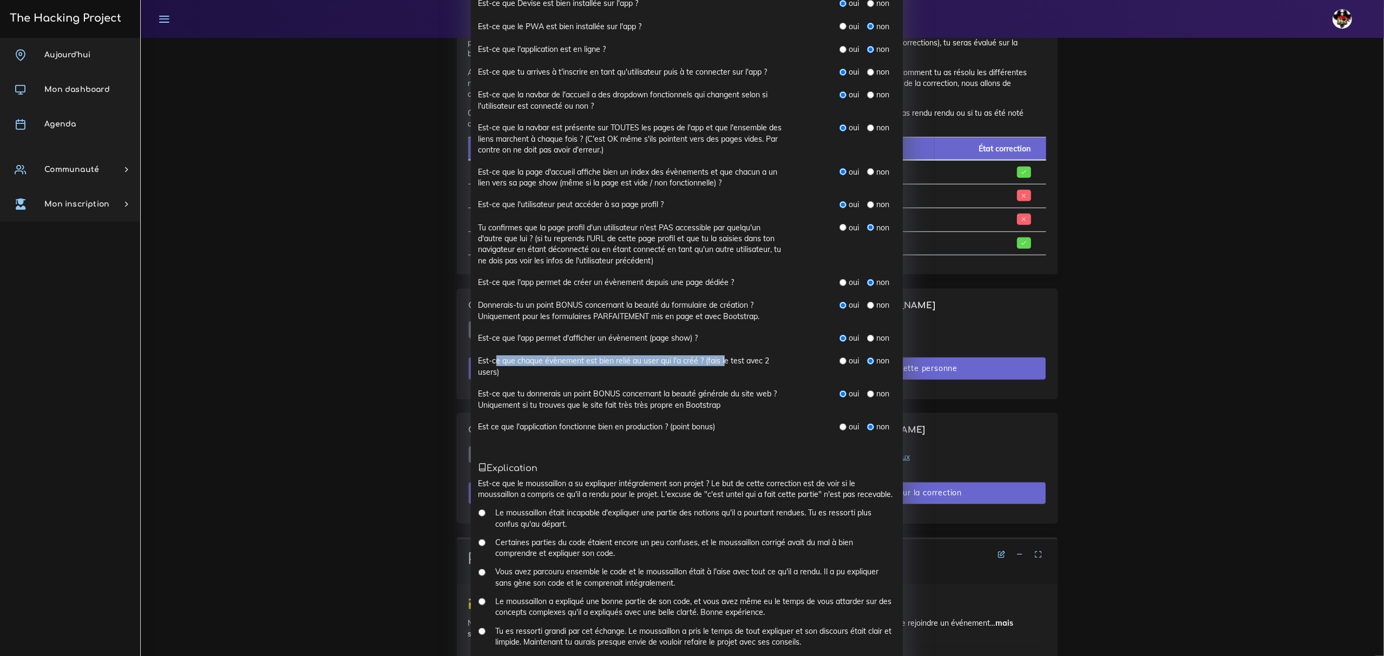
scroll to position [433, 0]
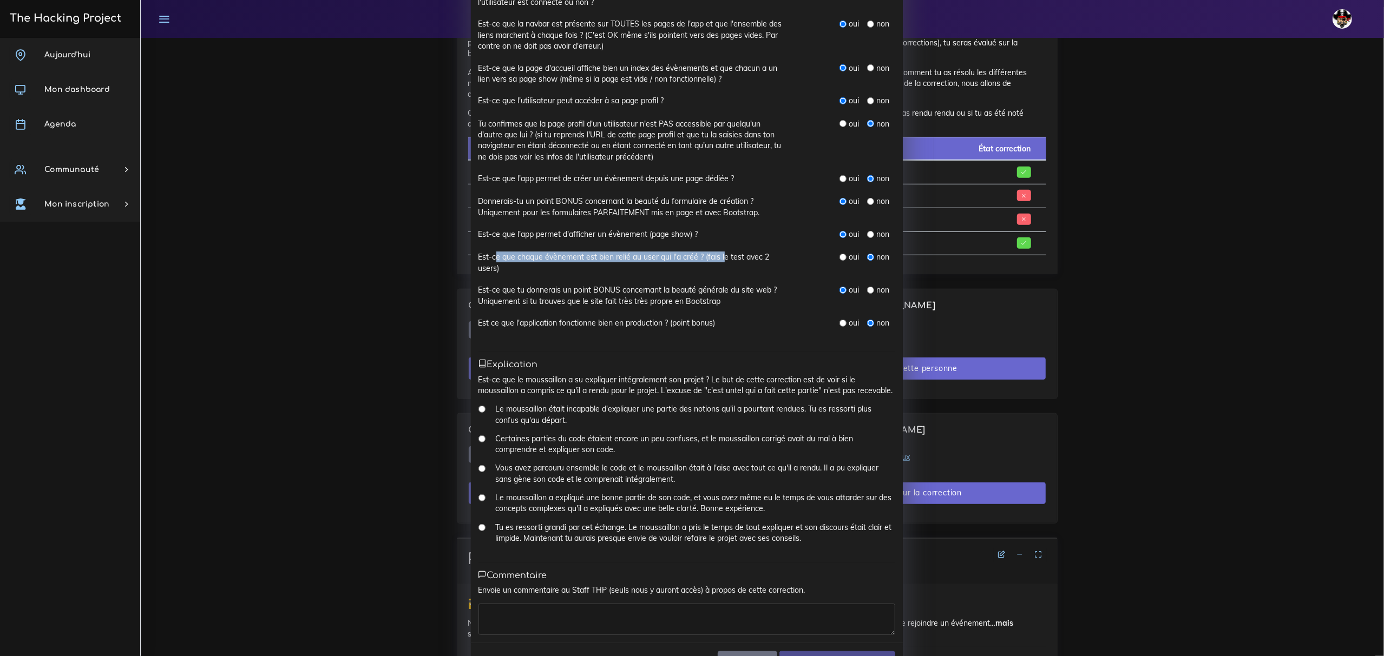
click at [478, 472] on input "Vous avez parcouru ensemble le code et le moussaillon était à l'aise avec tout …" at bounding box center [481, 468] width 7 height 7
radio input "true"
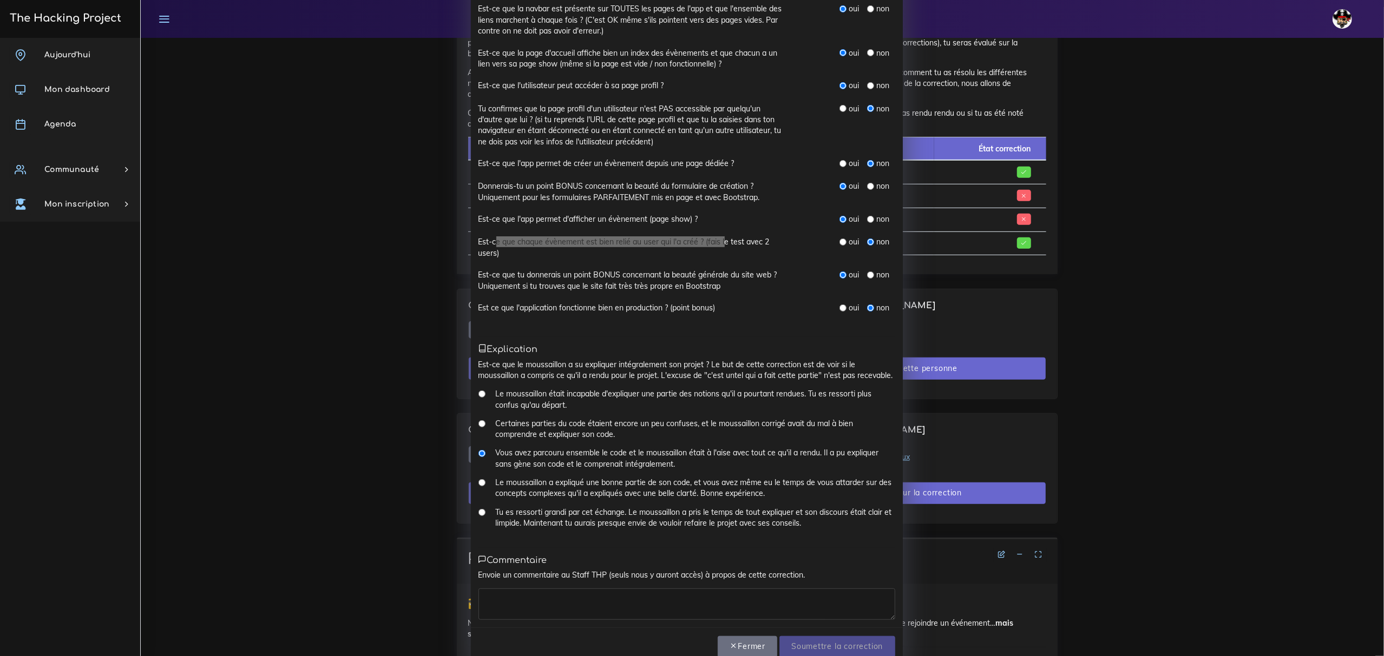
scroll to position [475, 0]
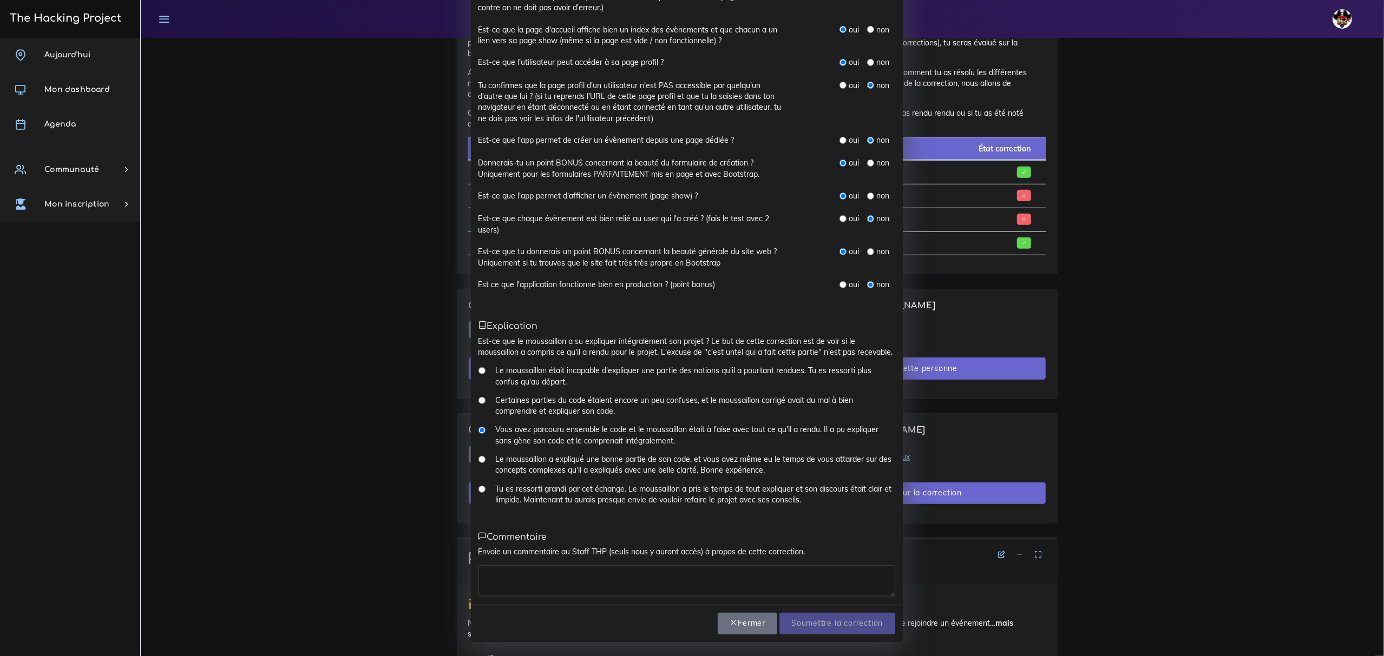
click at [665, 578] on textarea at bounding box center [686, 580] width 417 height 31
type textarea "Boss"
click at [818, 624] on input "Soumettre la correction" at bounding box center [836, 624] width 115 height 22
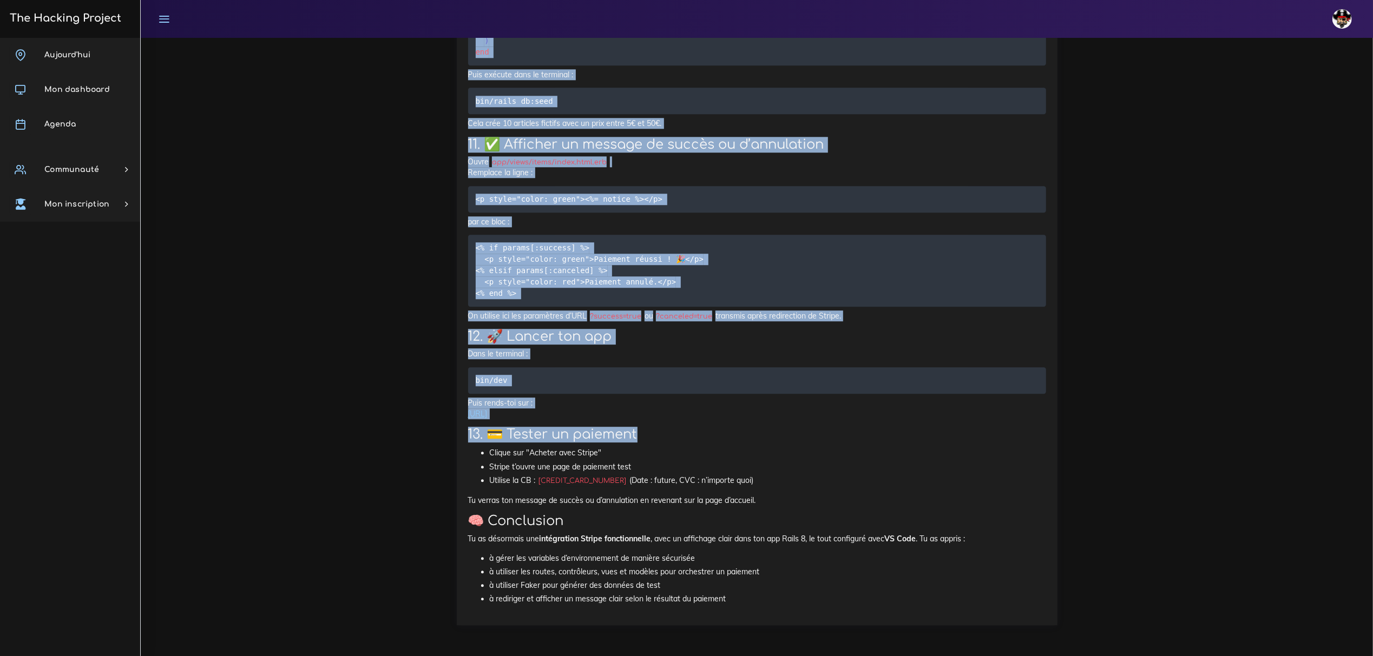
scroll to position [7376, 0]
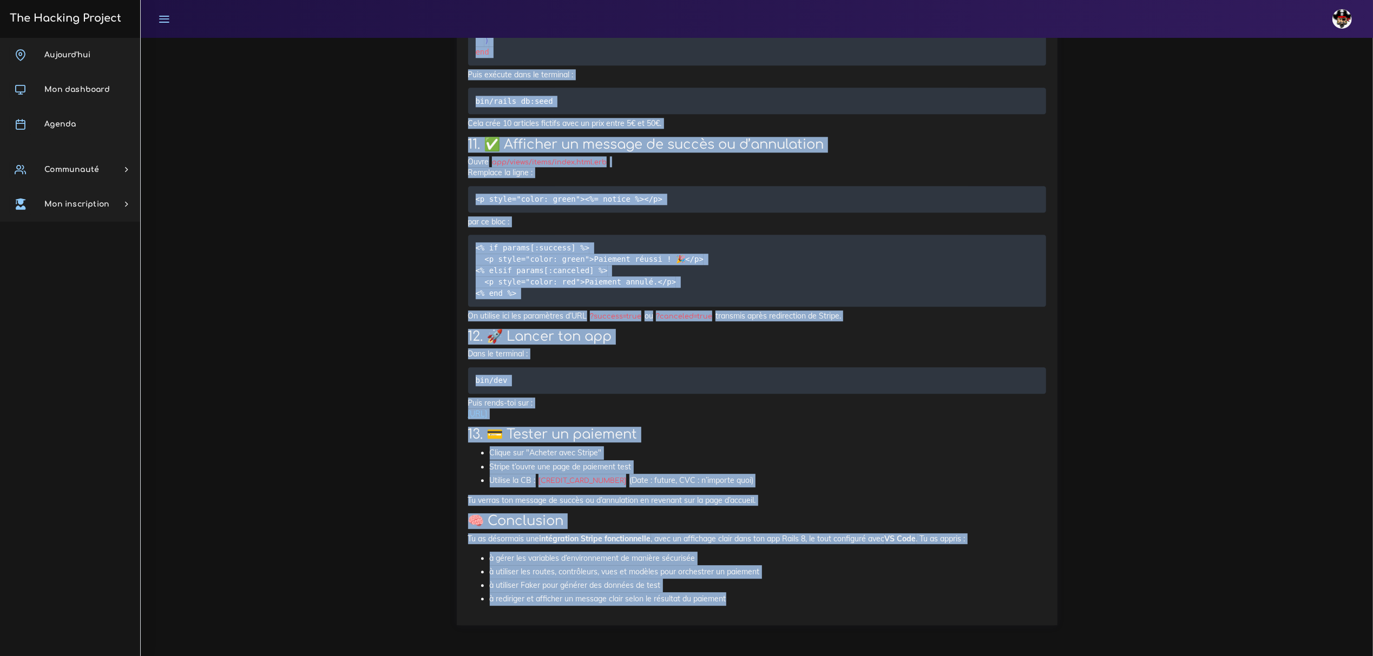
drag, startPoint x: 461, startPoint y: 328, endPoint x: 961, endPoint y: 607, distance: 572.4
copy div "Ressource : Les services Les services Cette leçon t'apprendra à ranger ton code…"
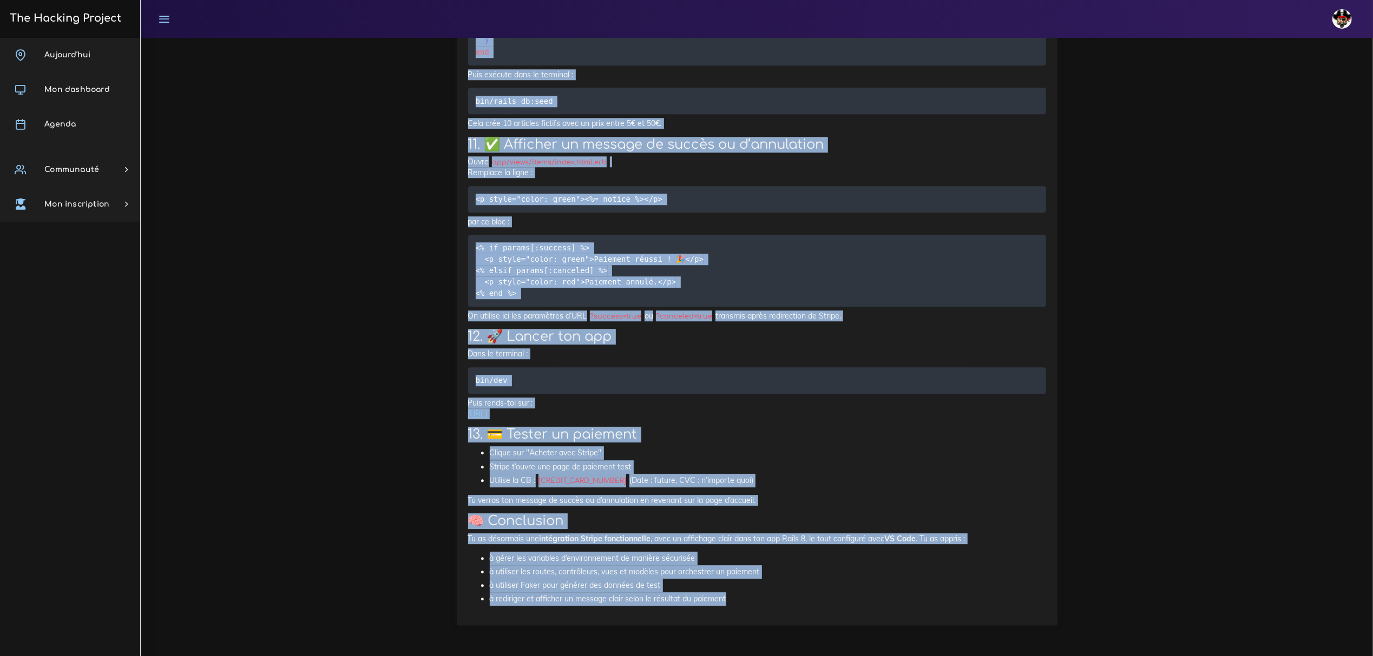
click at [653, 65] on pre "require 'faker' 10 . times do Item . create ! ( name : Faker : :Commerce . prod…" at bounding box center [757, 23] width 578 height 83
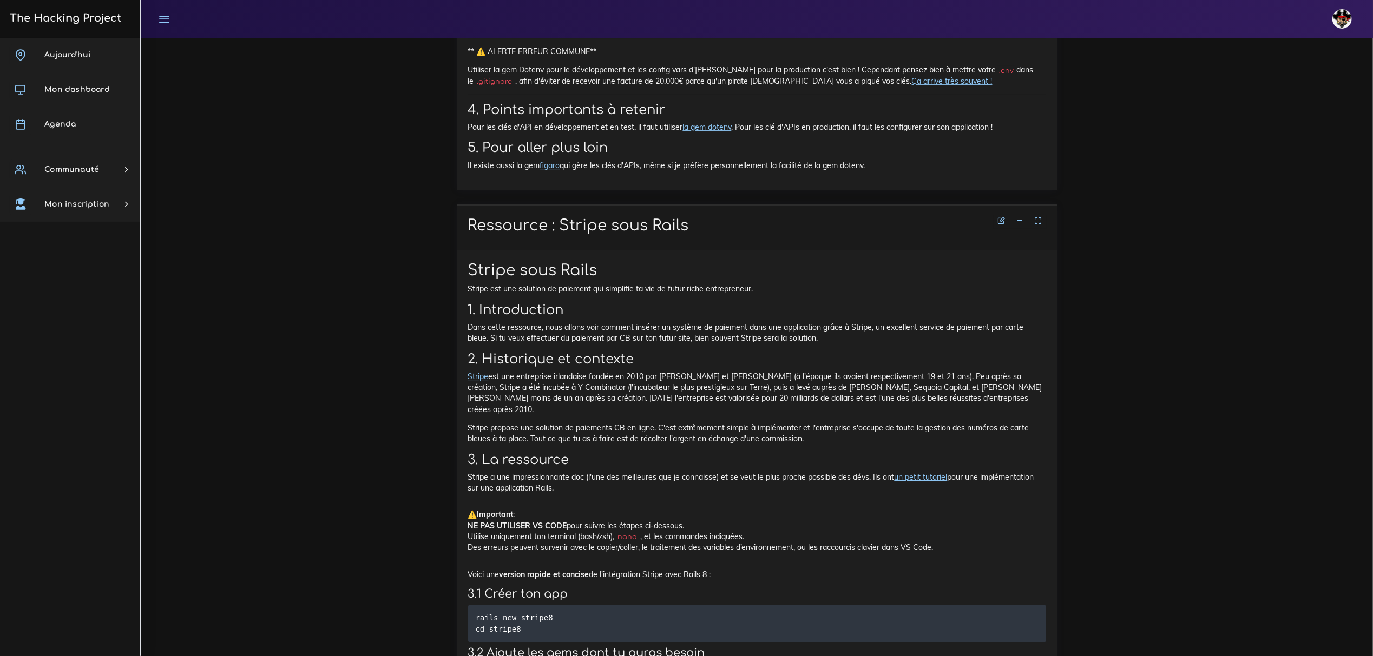
scroll to position [3047, 0]
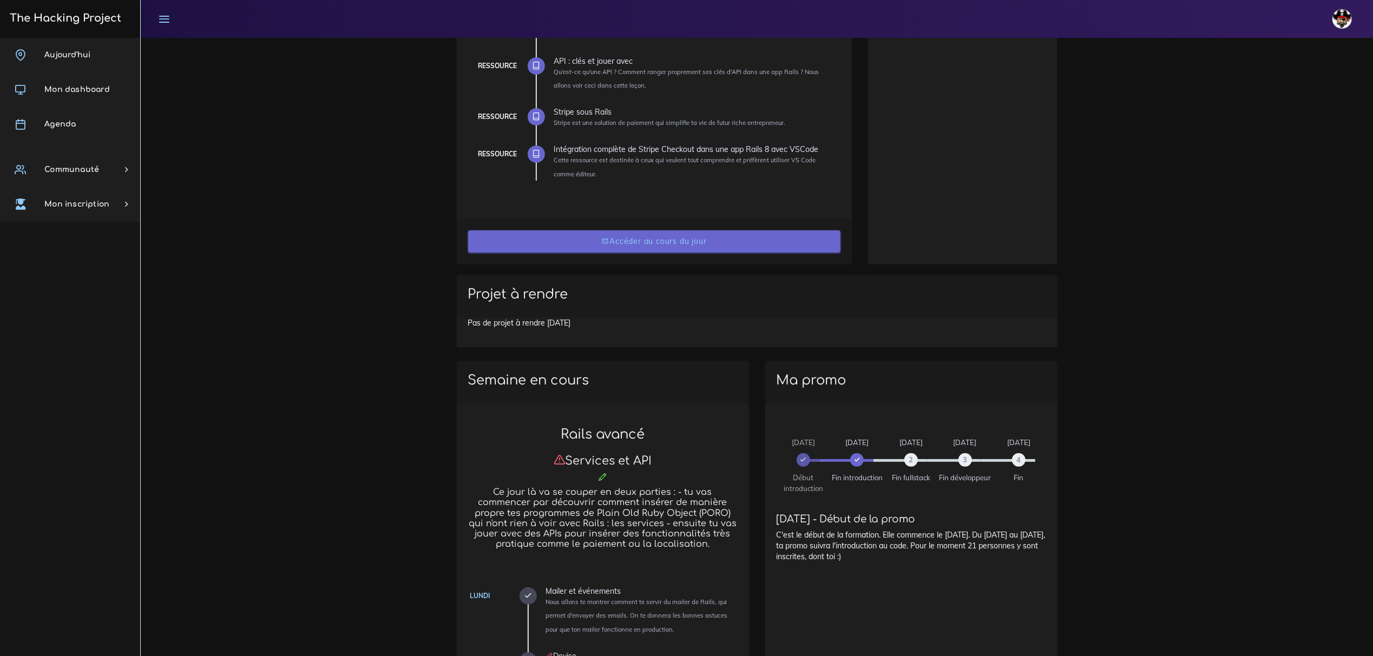
scroll to position [216, 0]
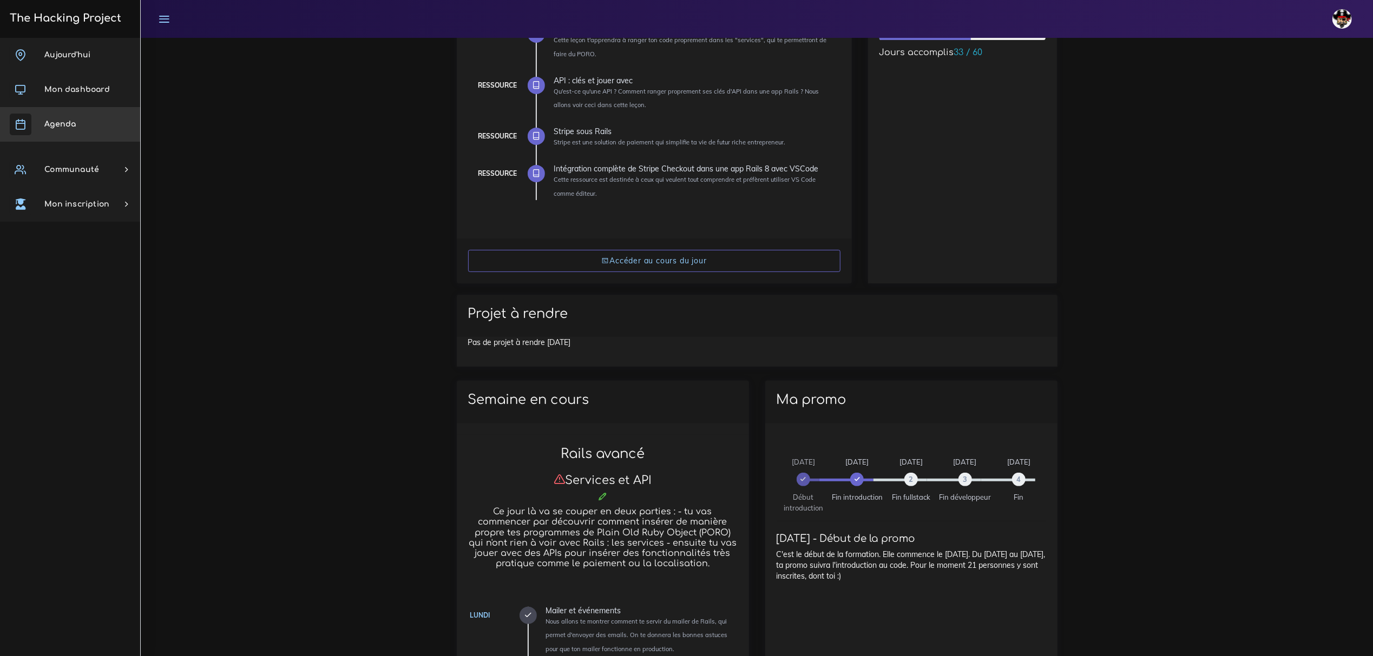
click at [61, 126] on span "Agenda" at bounding box center [59, 124] width 31 height 8
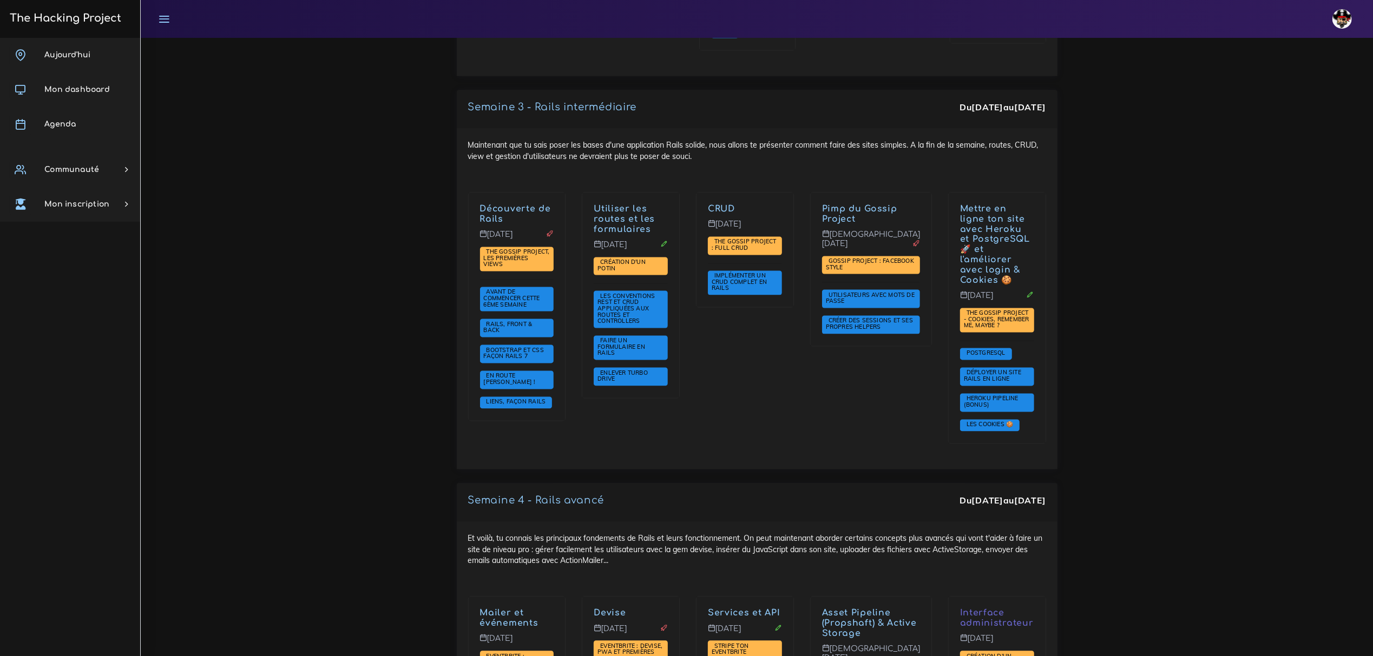
scroll to position [2164, 0]
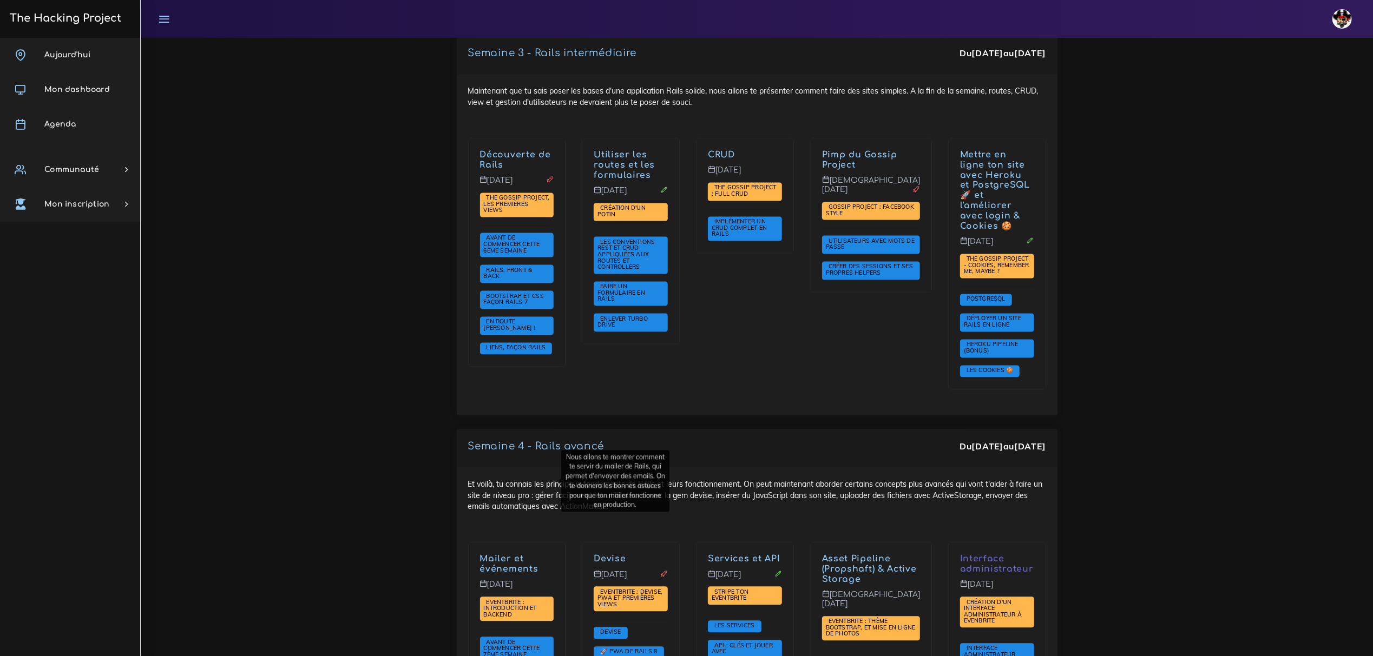
click at [513, 554] on link "Mailer et événements" at bounding box center [509, 564] width 58 height 20
click at [617, 554] on link "Devise" at bounding box center [610, 559] width 32 height 10
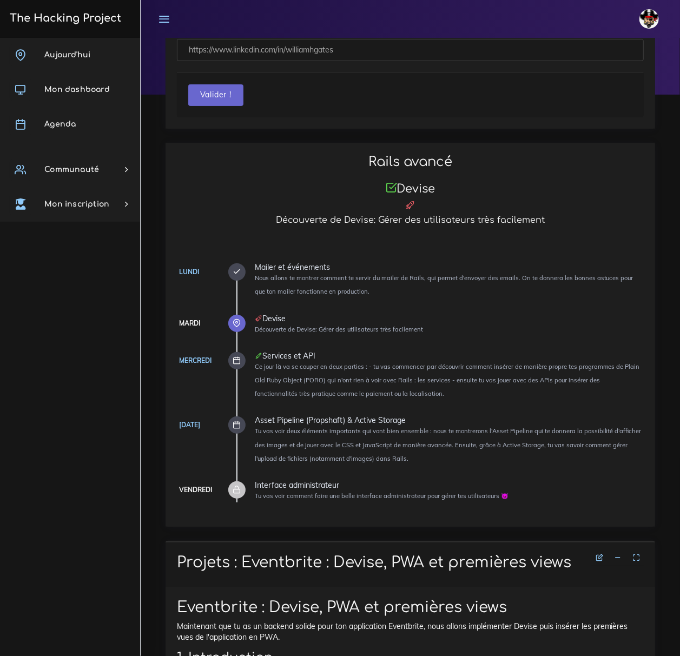
scroll to position [14, 0]
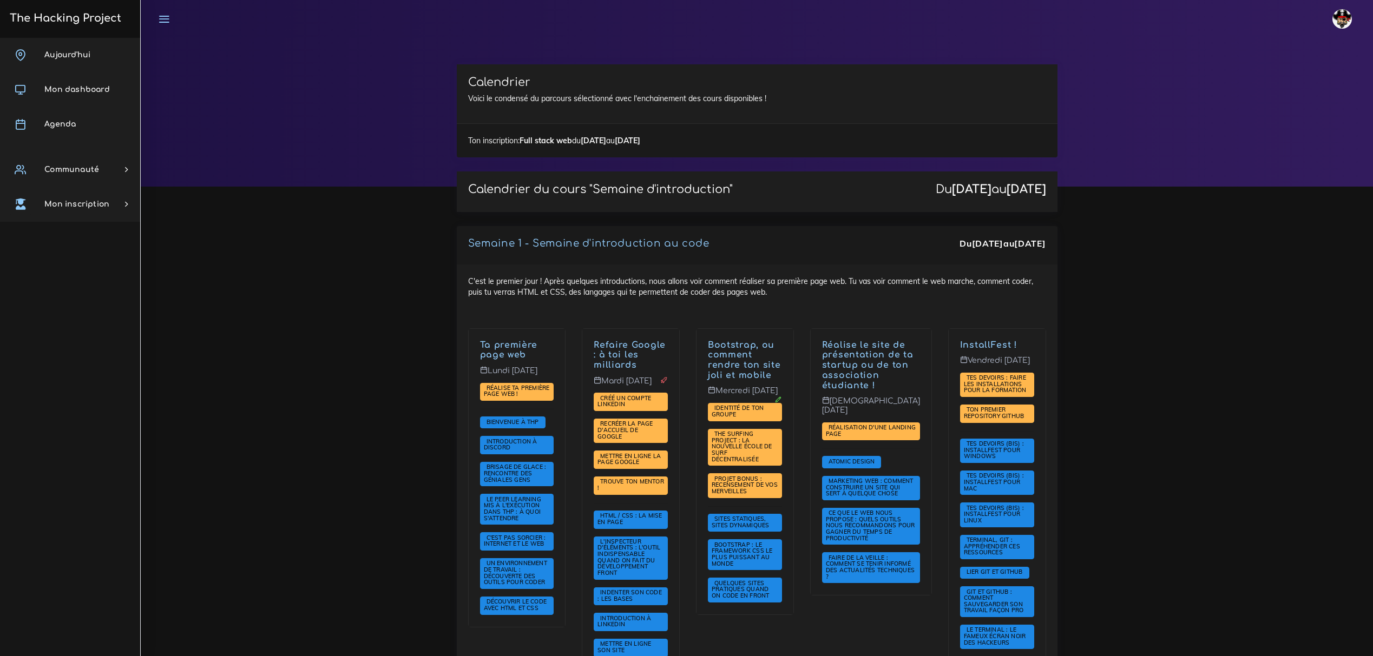
scroll to position [2164, 0]
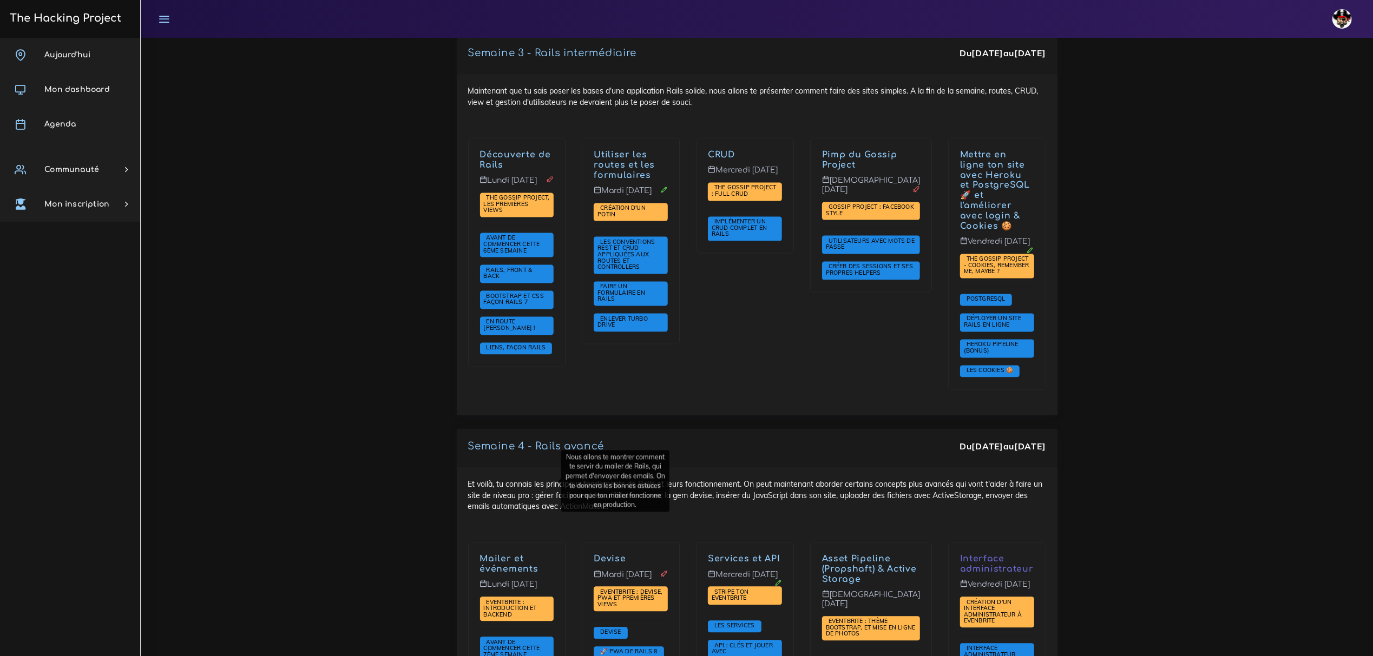
click at [516, 554] on link "Mailer et événements" at bounding box center [509, 564] width 58 height 20
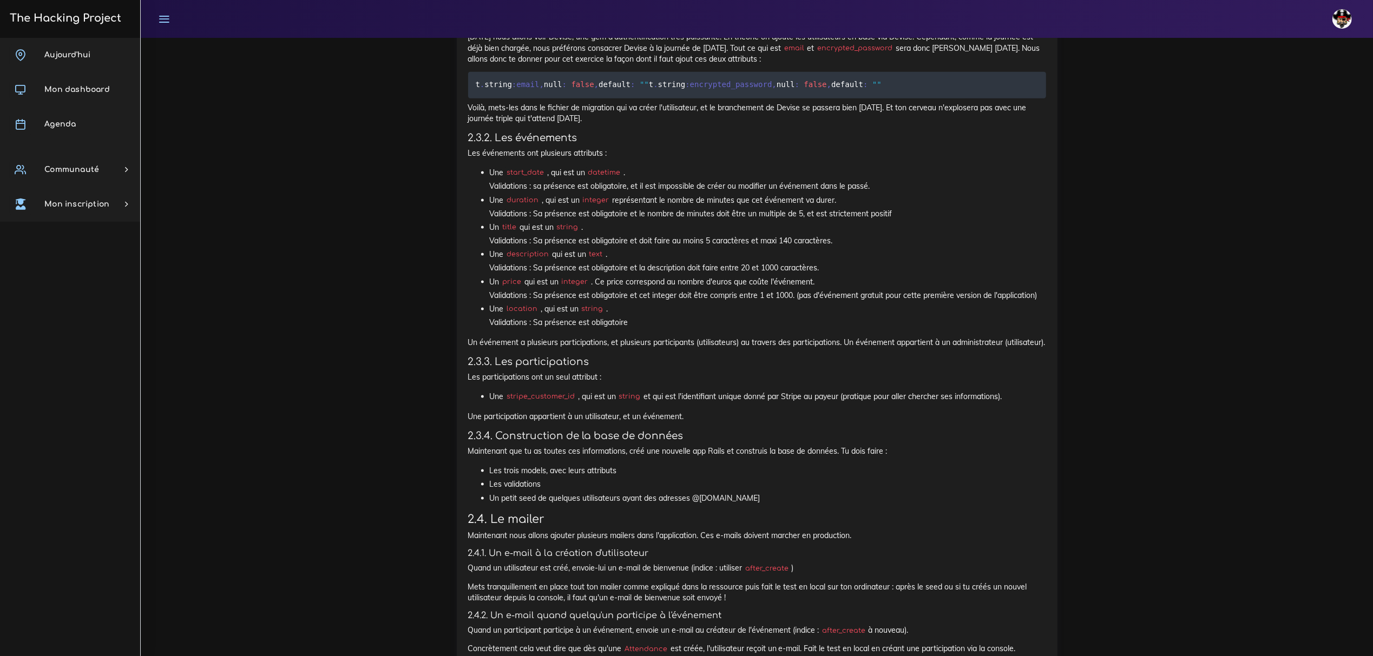
scroll to position [1443, 0]
drag, startPoint x: 493, startPoint y: 417, endPoint x: 656, endPoint y: 414, distance: 162.9
click at [656, 400] on li "Une stripe_customer_id , qui est un string et qui est l'identifiant unique donn…" at bounding box center [768, 394] width 556 height 14
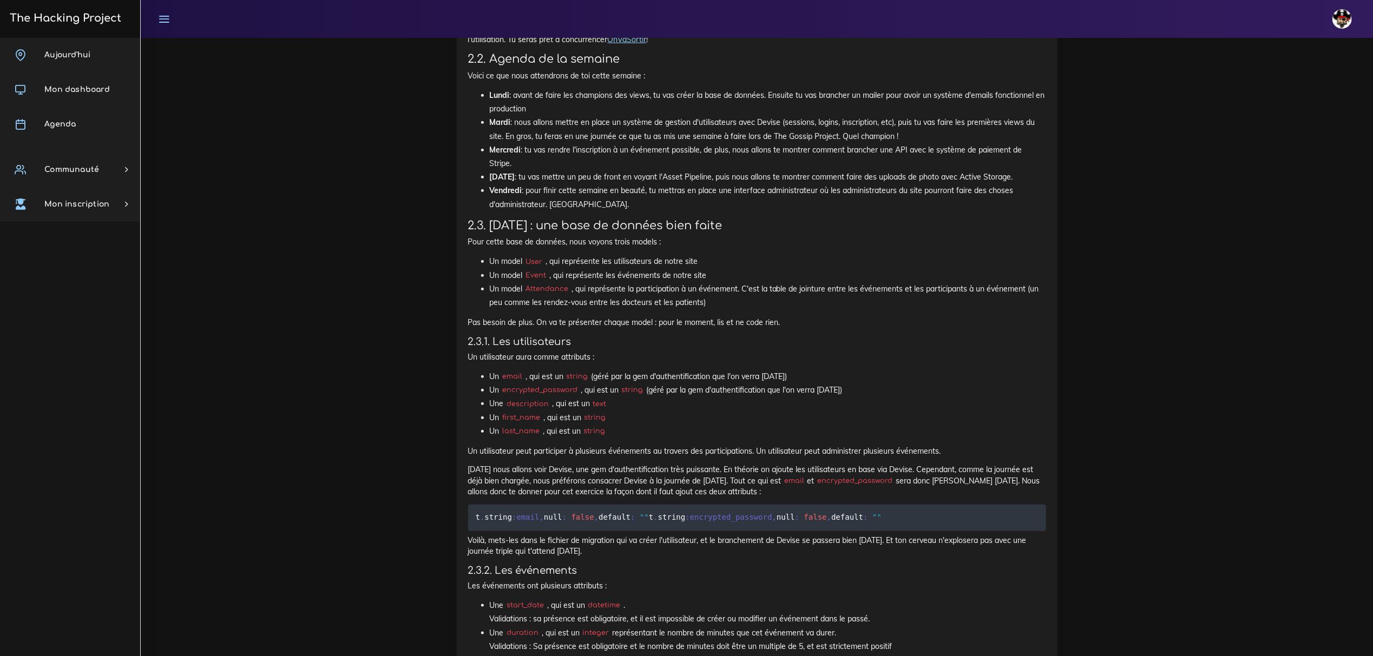
scroll to position [1010, 0]
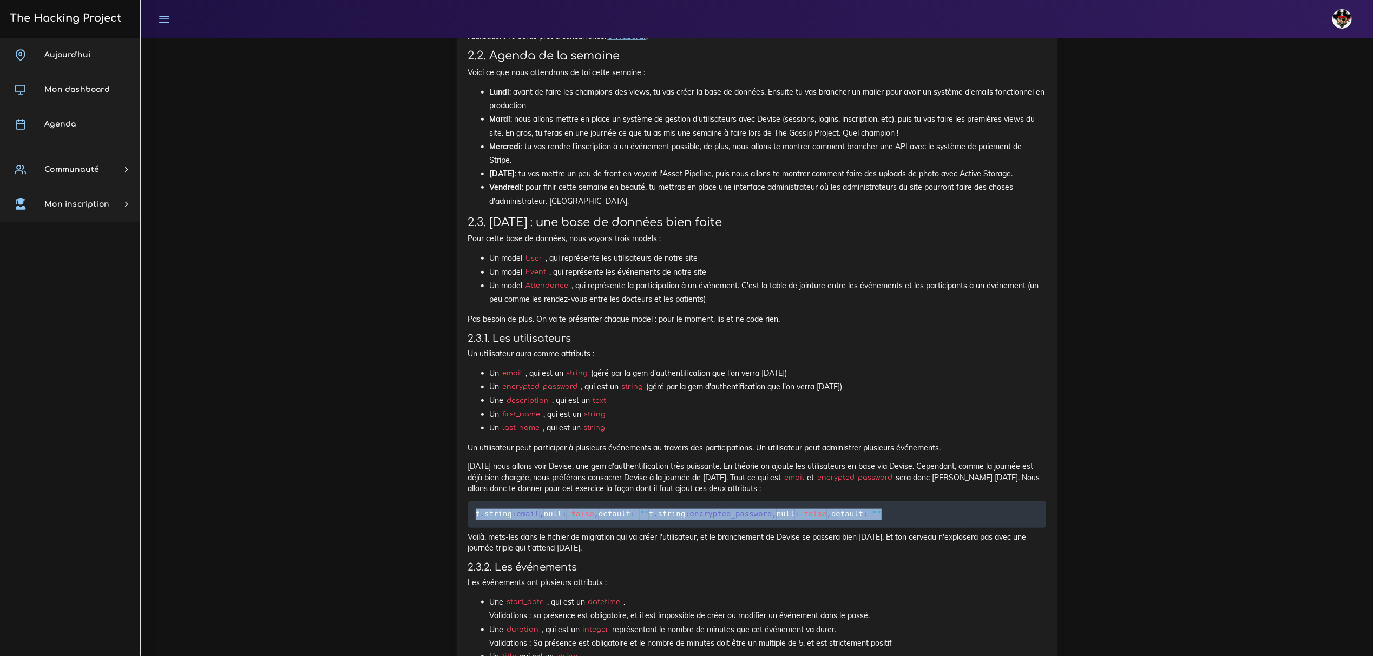
drag, startPoint x: 715, startPoint y: 529, endPoint x: 459, endPoint y: 507, distance: 256.9
click at [459, 507] on div "Eventbrite : introduction et backend Toute cette semaine tu vas faire un projet…" at bounding box center [757, 382] width 601 height 1518
click at [721, 520] on pre "t . string :email , null : false , default : "" t . string :encrypted_password …" at bounding box center [757, 515] width 578 height 27
drag, startPoint x: 739, startPoint y: 526, endPoint x: 405, endPoint y: 509, distance: 334.8
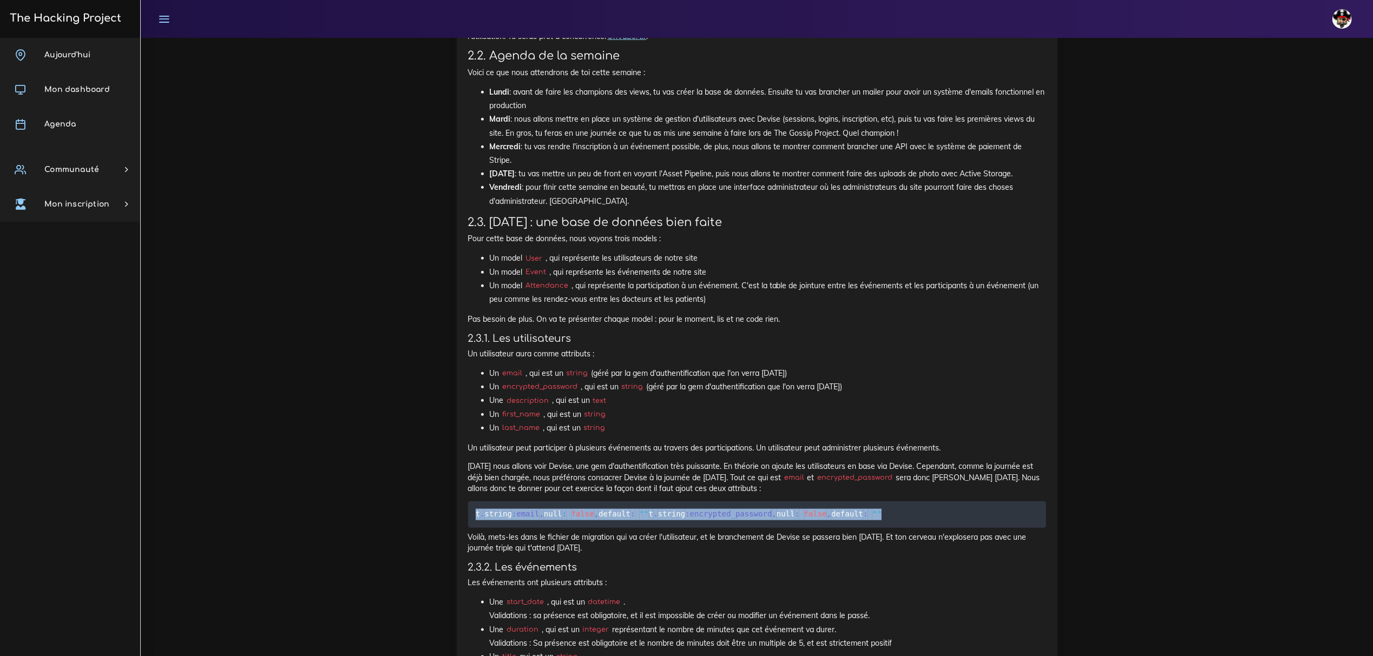
click at [702, 517] on pre "t . string :email , null : false , default : "" t . string :encrypted_password …" at bounding box center [757, 515] width 578 height 27
drag, startPoint x: 762, startPoint y: 523, endPoint x: 405, endPoint y: 509, distance: 357.4
click at [749, 526] on pre "t . string :email , null : false , default : "" t . string :encrypted_password …" at bounding box center [757, 515] width 578 height 27
drag, startPoint x: 791, startPoint y: 531, endPoint x: 460, endPoint y: 498, distance: 332.2
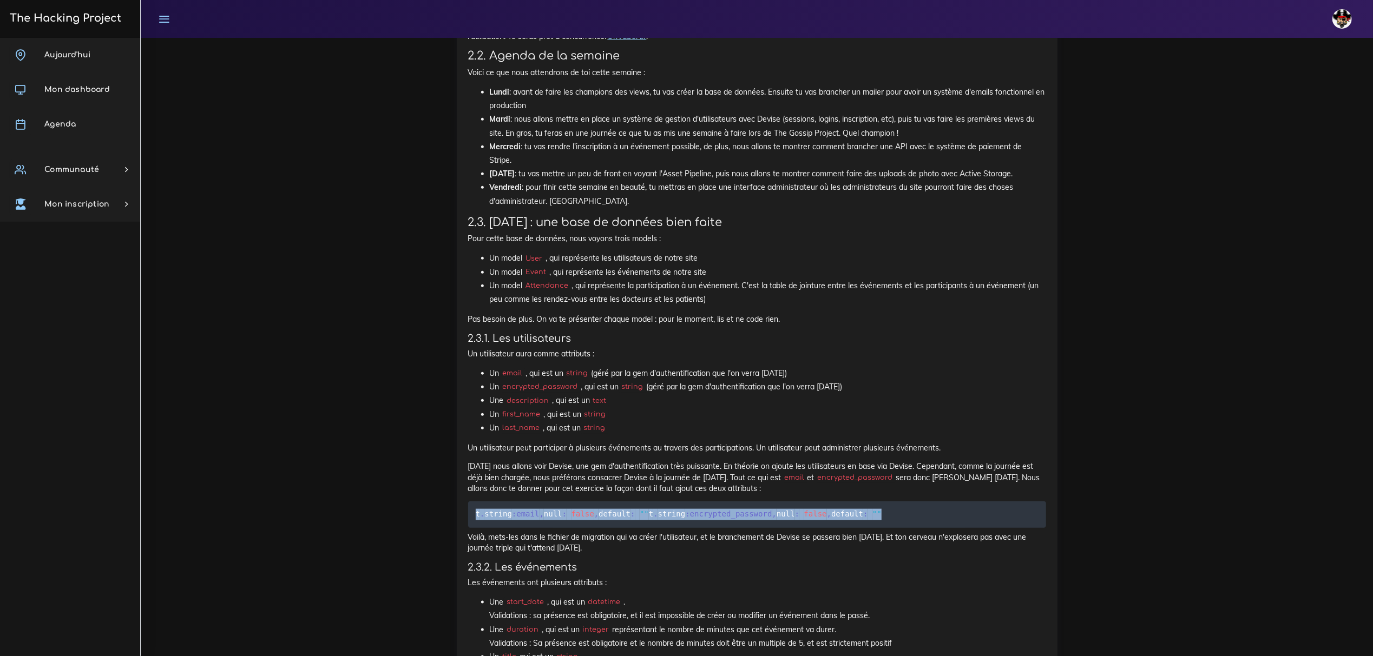
click at [460, 498] on div "Eventbrite : introduction et backend Toute cette semaine tu vas faire un projet…" at bounding box center [757, 382] width 601 height 1518
click at [760, 522] on pre "t . string :email , null : false , default : "" t . string :encrypted_password …" at bounding box center [757, 515] width 578 height 27
drag, startPoint x: 730, startPoint y: 534, endPoint x: 478, endPoint y: 496, distance: 254.4
click at [713, 518] on pre "t . string :email , null : false , default : "" t . string :encrypted_password …" at bounding box center [757, 515] width 578 height 27
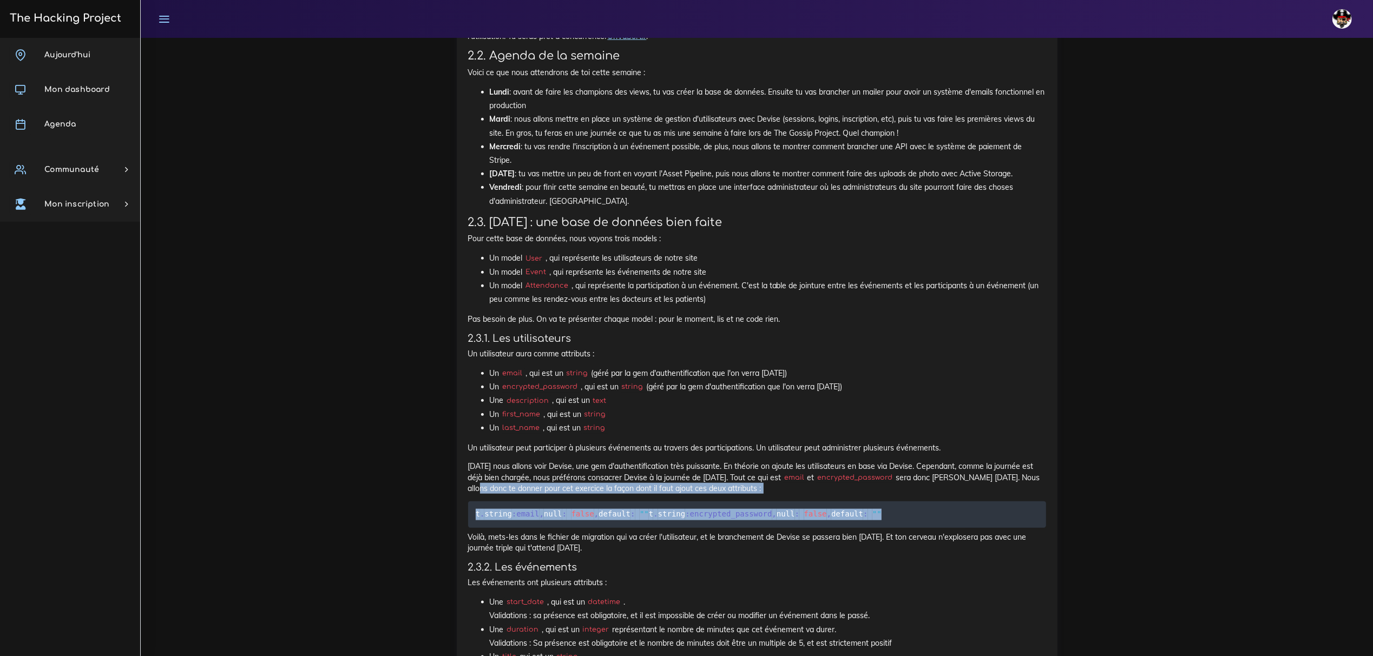
click at [872, 519] on span """" at bounding box center [876, 514] width 9 height 9
drag, startPoint x: 708, startPoint y: 529, endPoint x: 455, endPoint y: 511, distance: 253.9
click at [455, 511] on div "Projets : Eventbrite : introduction et backend Eventbrite : introduction et bac…" at bounding box center [757, 366] width 617 height 1578
copy code "t . string :email , null : false , default : "" t . string :encrypted_password …"
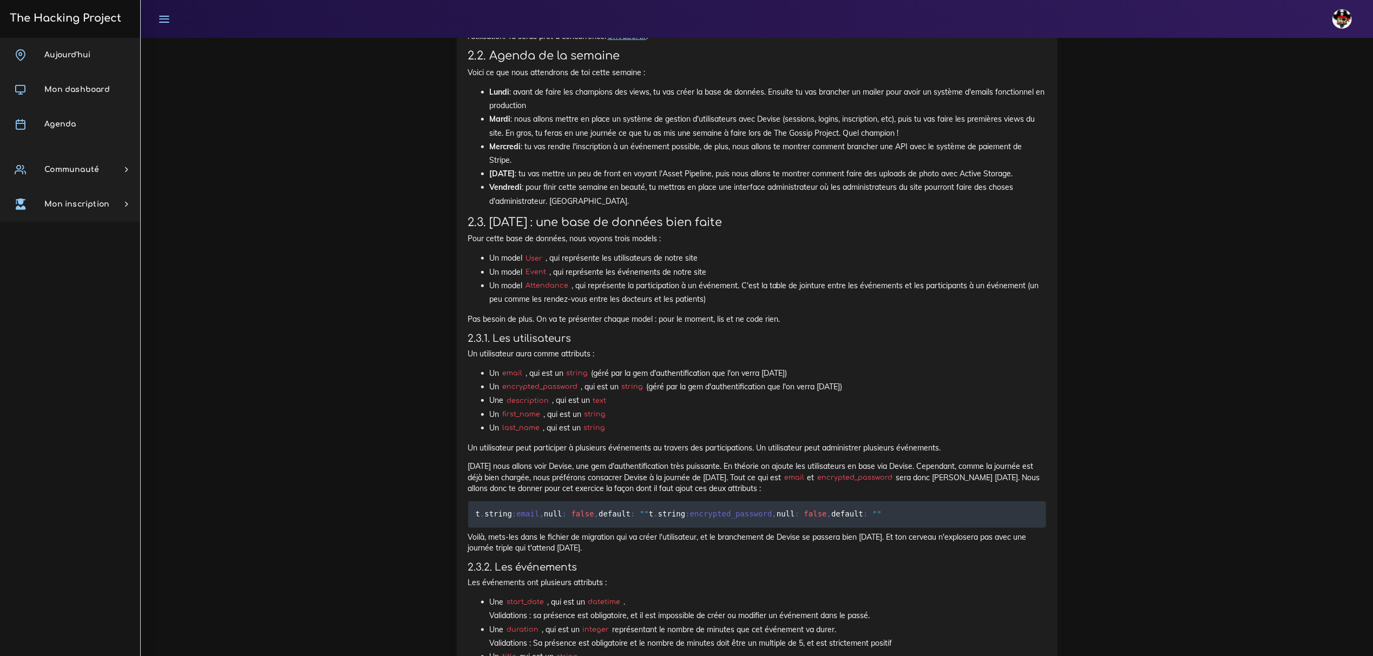
click at [776, 574] on h4 "2.3.2. Les événements" at bounding box center [757, 568] width 578 height 12
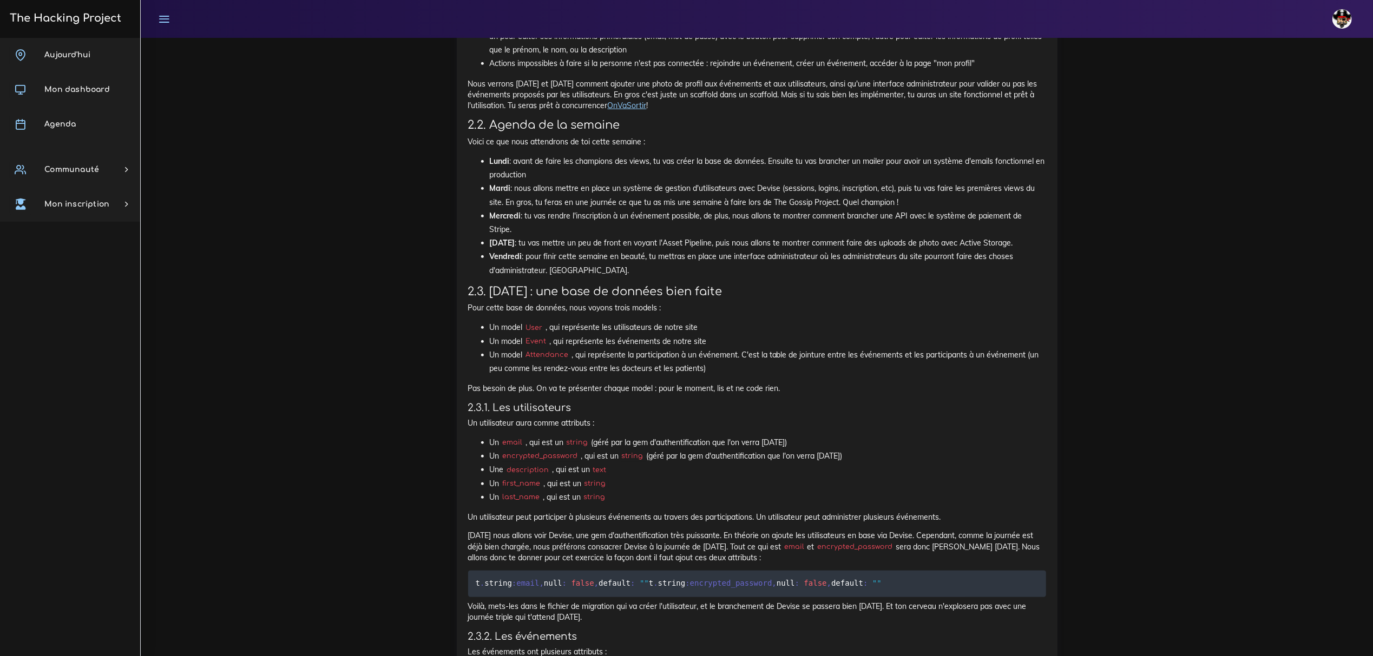
scroll to position [1082, 0]
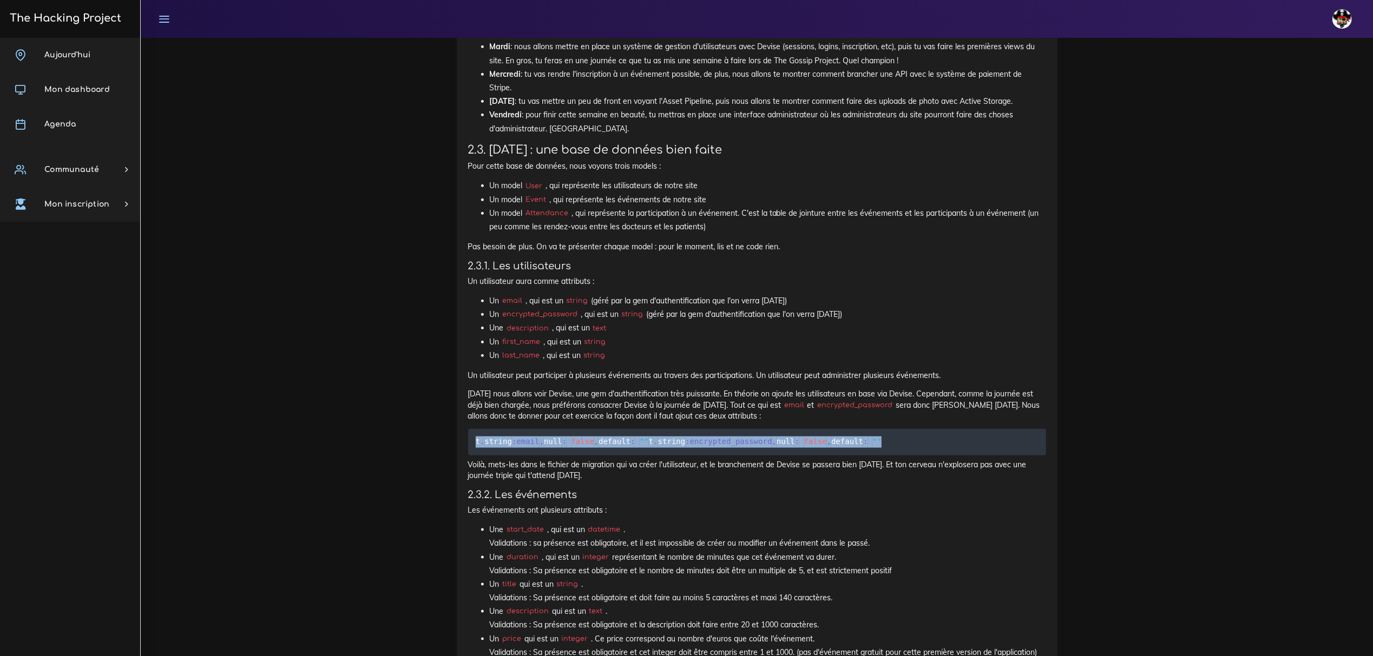
drag, startPoint x: 720, startPoint y: 455, endPoint x: 457, endPoint y: 433, distance: 263.9
click at [457, 433] on div "Eventbrite : introduction et backend Toute cette semaine tu vas faire un projet…" at bounding box center [757, 310] width 601 height 1518
copy code "t . string :email , null : false , default : "" t . string :encrypted_password …"
